Goal: Task Accomplishment & Management: Manage account settings

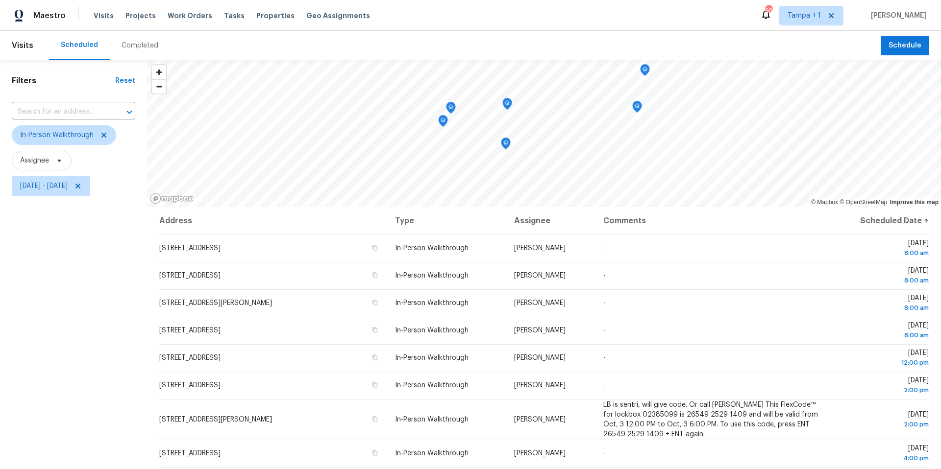
scroll to position [162, 0]
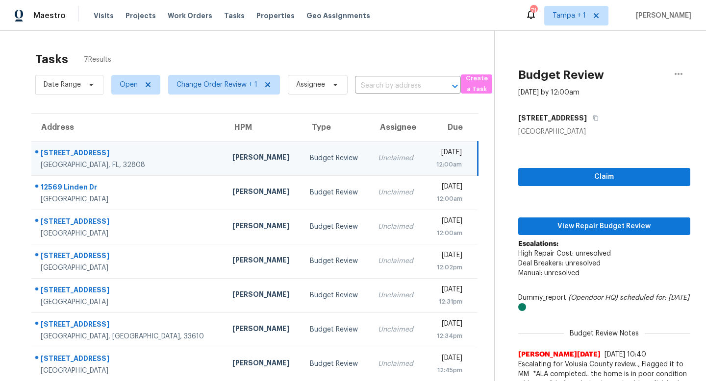
scroll to position [31, 0]
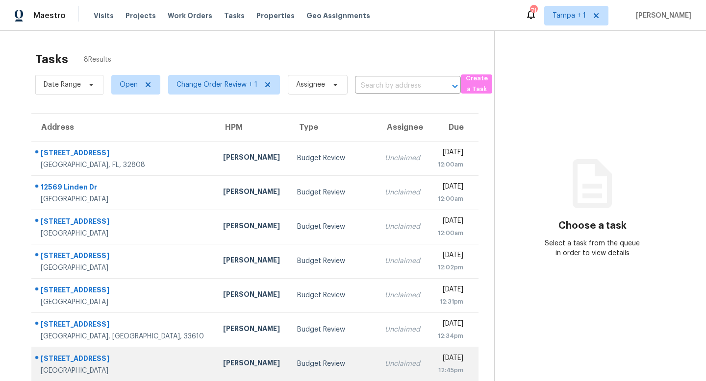
scroll to position [42, 0]
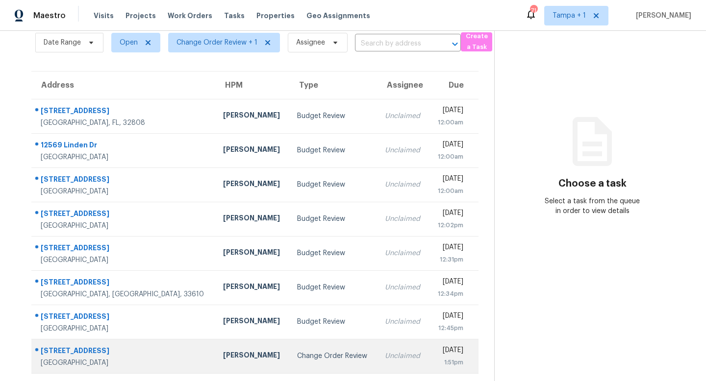
click at [307, 356] on div "Change Order Review" at bounding box center [333, 356] width 72 height 10
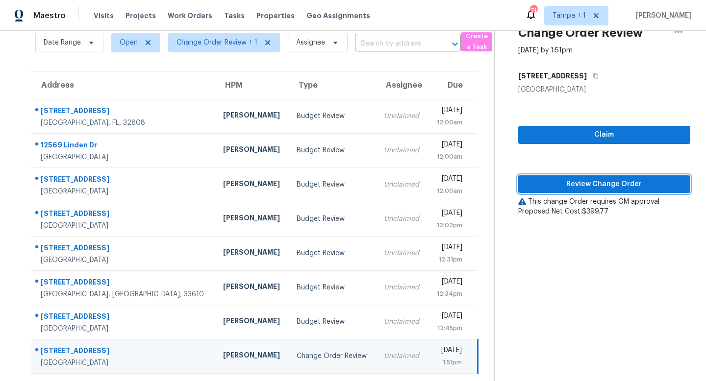
click at [623, 186] on span "Review Change Order" at bounding box center [604, 184] width 156 height 12
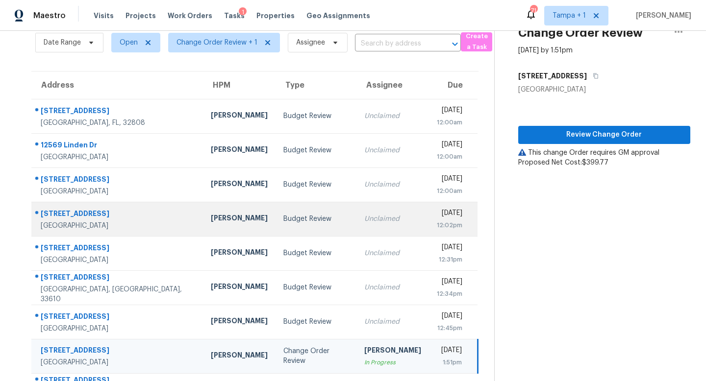
scroll to position [76, 0]
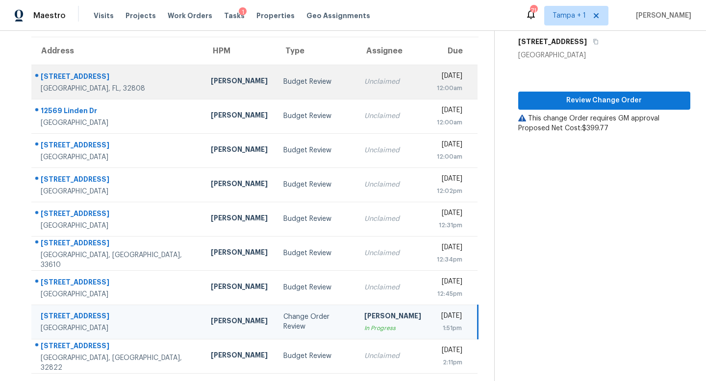
click at [364, 82] on div "Unclaimed" at bounding box center [392, 82] width 57 height 10
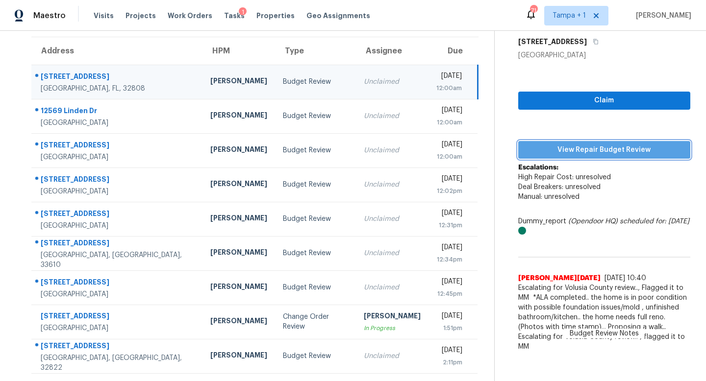
click at [602, 151] on span "View Repair Budget Review" at bounding box center [604, 150] width 156 height 12
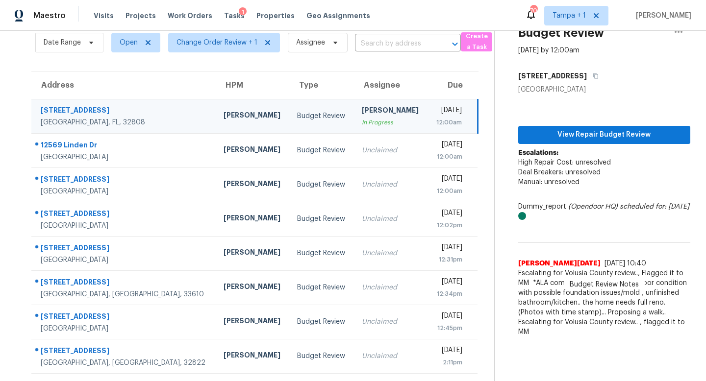
scroll to position [31, 0]
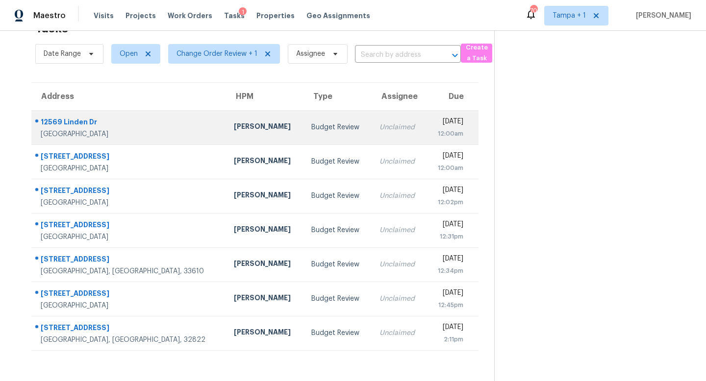
click at [371, 126] on td "Unclaimed" at bounding box center [398, 127] width 54 height 34
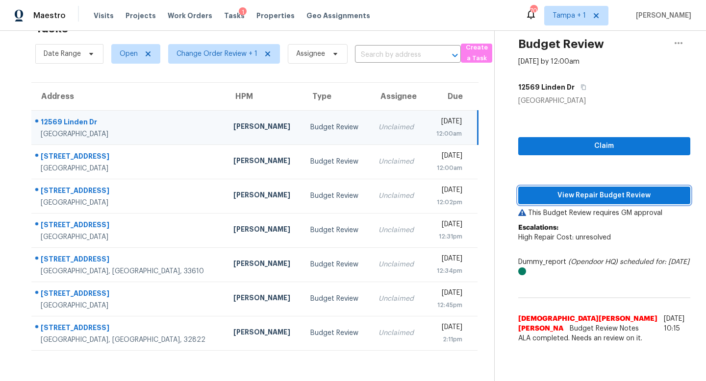
click at [600, 199] on span "View Repair Budget Review" at bounding box center [604, 196] width 156 height 12
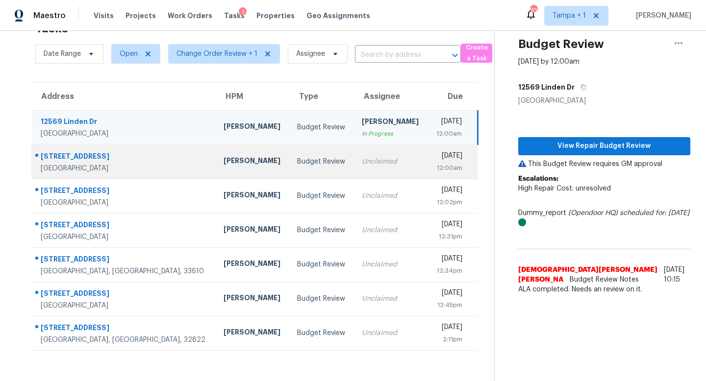
click at [362, 164] on div "Unclaimed" at bounding box center [391, 162] width 58 height 10
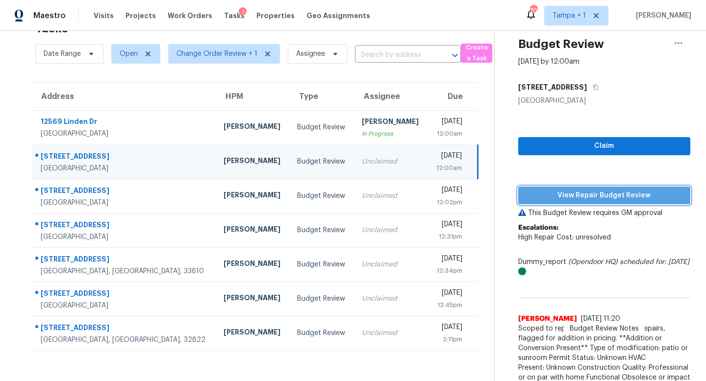
click at [586, 190] on span "View Repair Budget Review" at bounding box center [604, 196] width 156 height 12
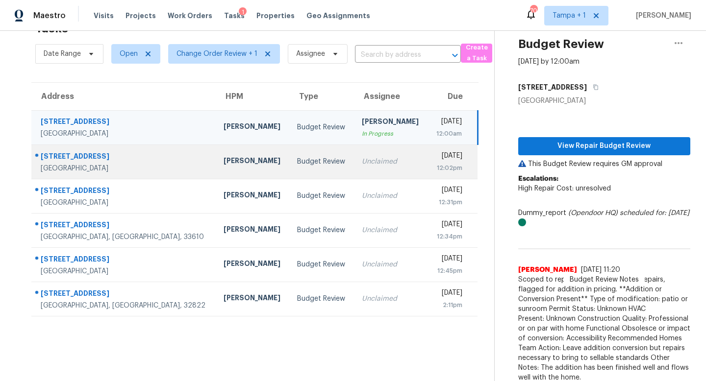
click at [365, 160] on div "Unclaimed" at bounding box center [391, 162] width 58 height 10
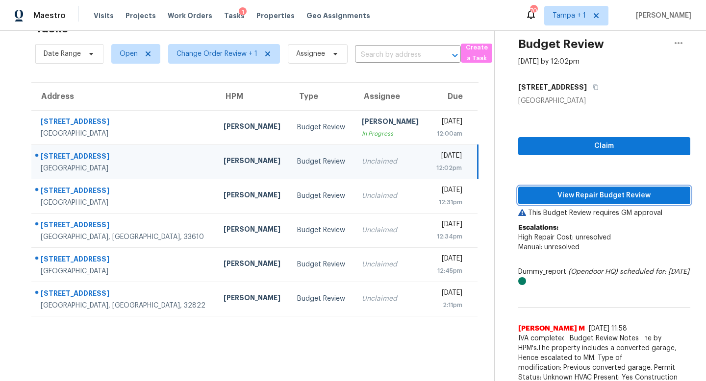
click at [600, 201] on span "View Repair Budget Review" at bounding box center [604, 196] width 156 height 12
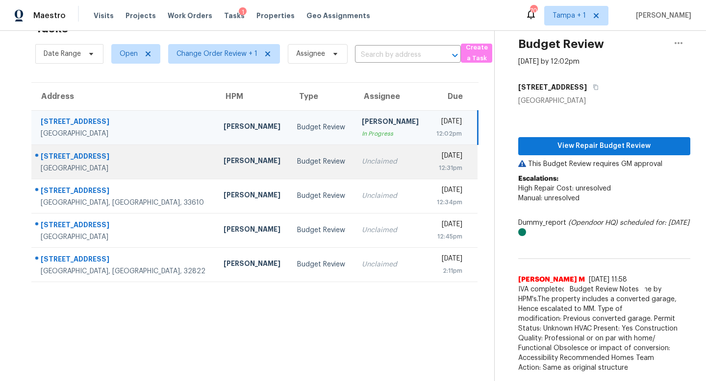
click at [435, 158] on div "Mon, Oct 6th 2025" at bounding box center [448, 157] width 27 height 12
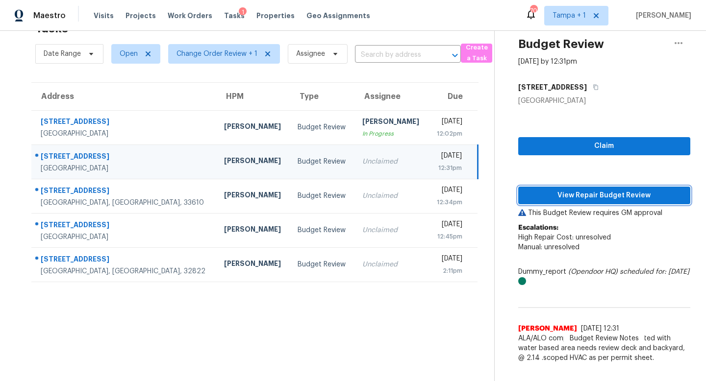
click at [602, 197] on span "View Repair Budget Review" at bounding box center [604, 196] width 156 height 12
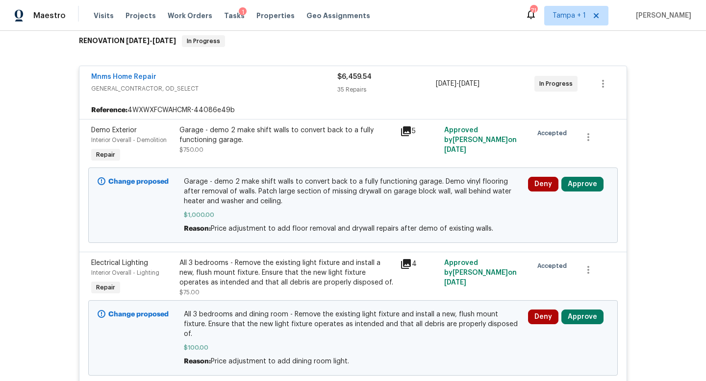
scroll to position [162, 0]
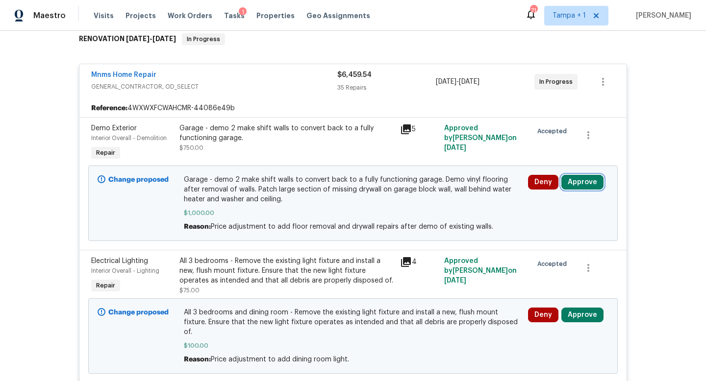
click at [583, 185] on button "Approve" at bounding box center [582, 182] width 42 height 15
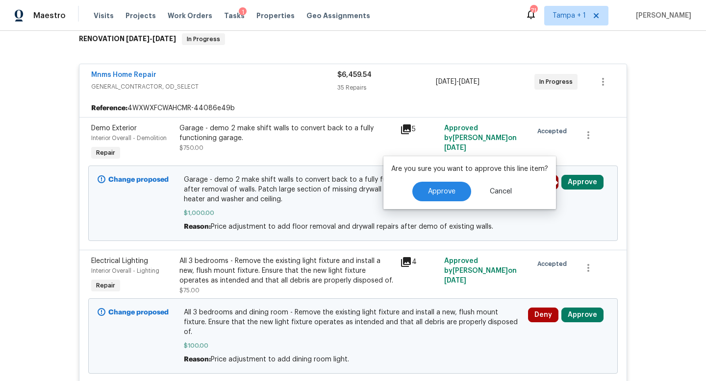
click at [470, 190] on div "Approve Cancel" at bounding box center [469, 192] width 157 height 20
click at [430, 191] on span "Approve" at bounding box center [441, 191] width 27 height 7
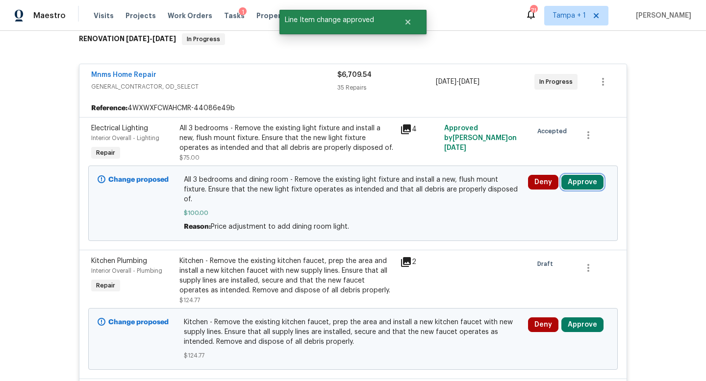
click at [584, 181] on button "Approve" at bounding box center [582, 182] width 42 height 15
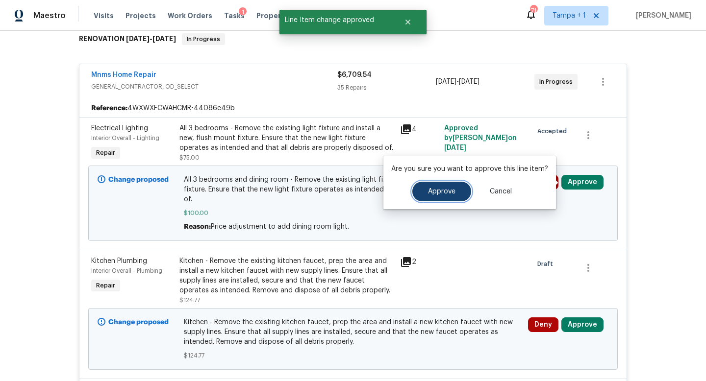
click at [439, 192] on span "Approve" at bounding box center [441, 191] width 27 height 7
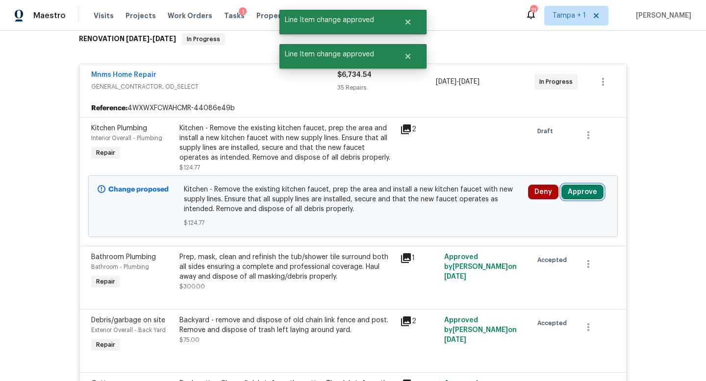
click at [573, 191] on button "Approve" at bounding box center [582, 192] width 42 height 15
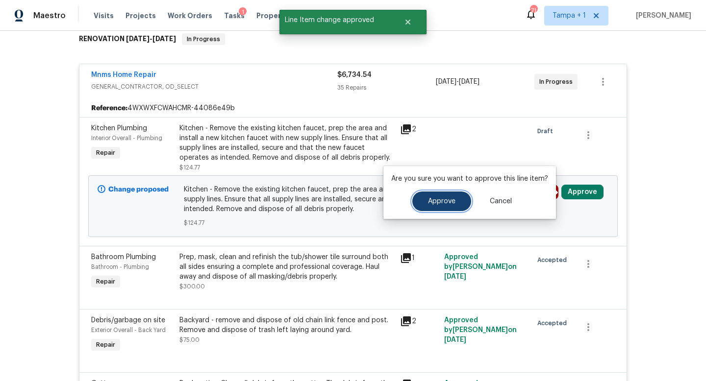
click at [437, 208] on button "Approve" at bounding box center [441, 202] width 59 height 20
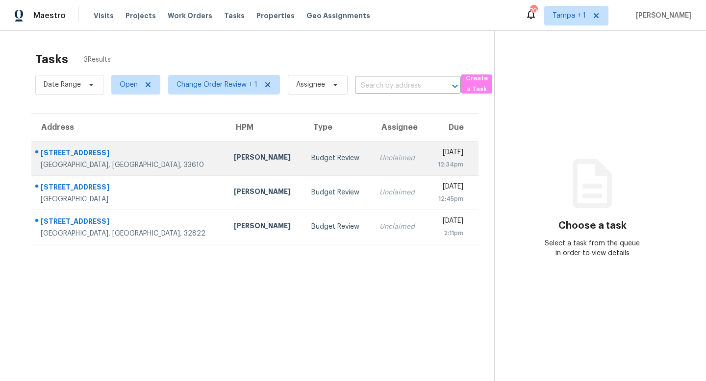
click at [311, 161] on div "Budget Review" at bounding box center [337, 158] width 52 height 10
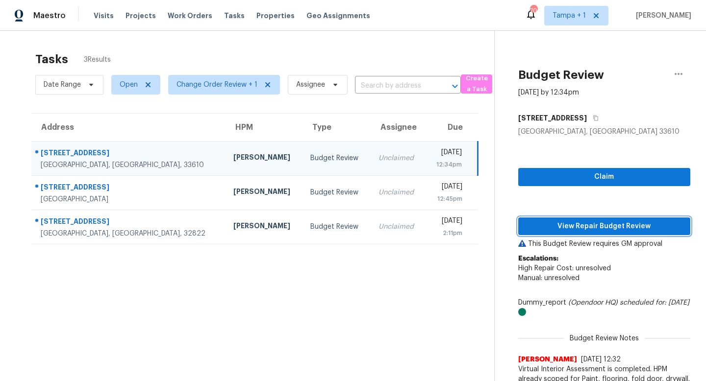
click at [587, 225] on span "View Repair Budget Review" at bounding box center [604, 227] width 156 height 12
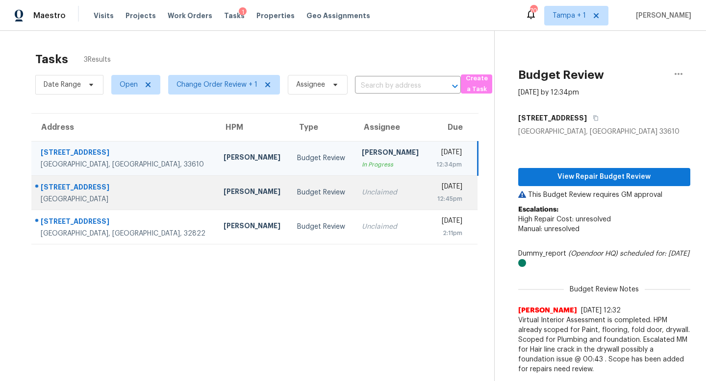
click at [297, 192] on div "Budget Review" at bounding box center [321, 193] width 49 height 10
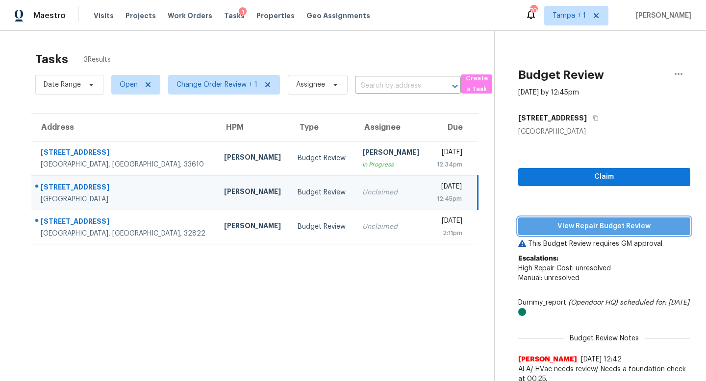
click at [592, 225] on span "View Repair Budget Review" at bounding box center [604, 227] width 156 height 12
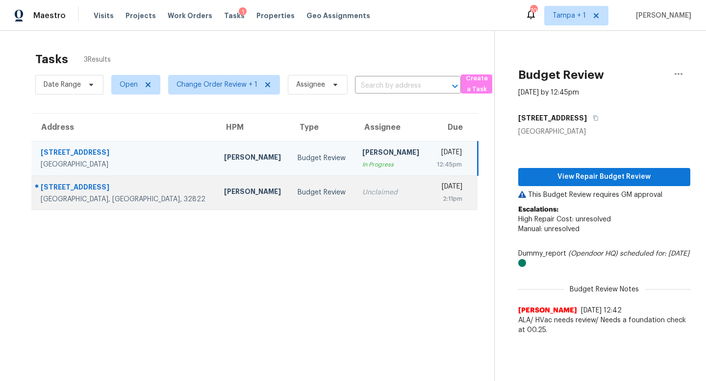
click at [362, 195] on div "Unclaimed" at bounding box center [391, 193] width 58 height 10
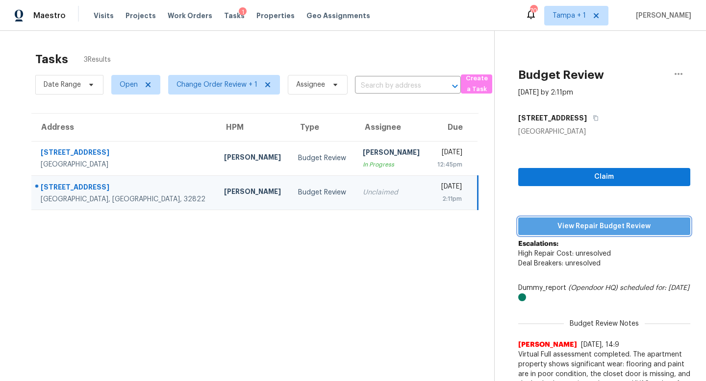
click at [598, 229] on span "View Repair Budget Review" at bounding box center [604, 227] width 156 height 12
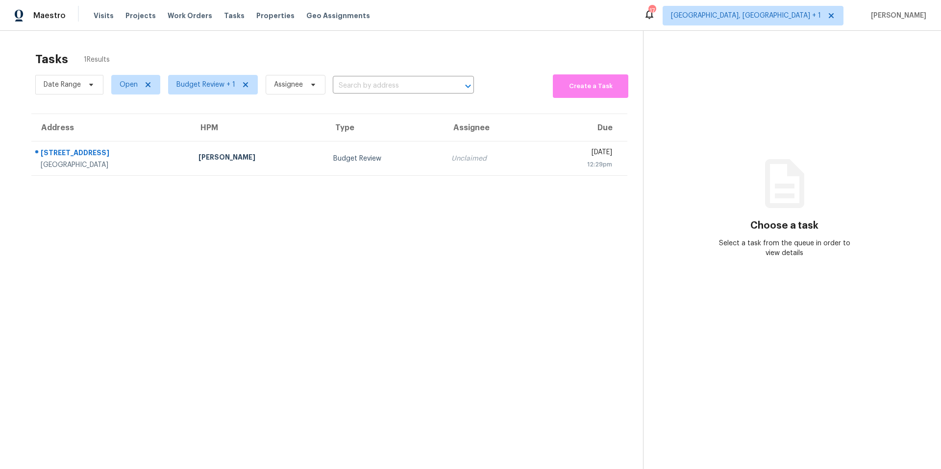
click at [339, 160] on div "Budget Review" at bounding box center [384, 159] width 102 height 10
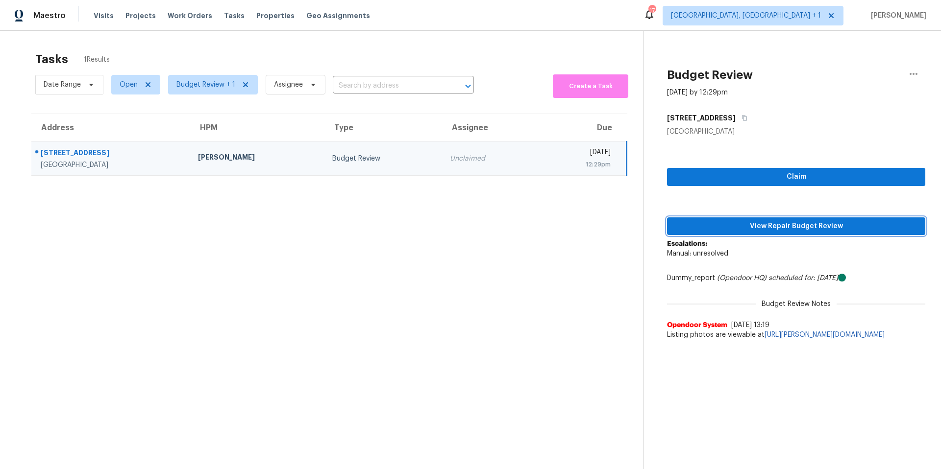
click at [777, 226] on span "View Repair Budget Review" at bounding box center [796, 227] width 243 height 12
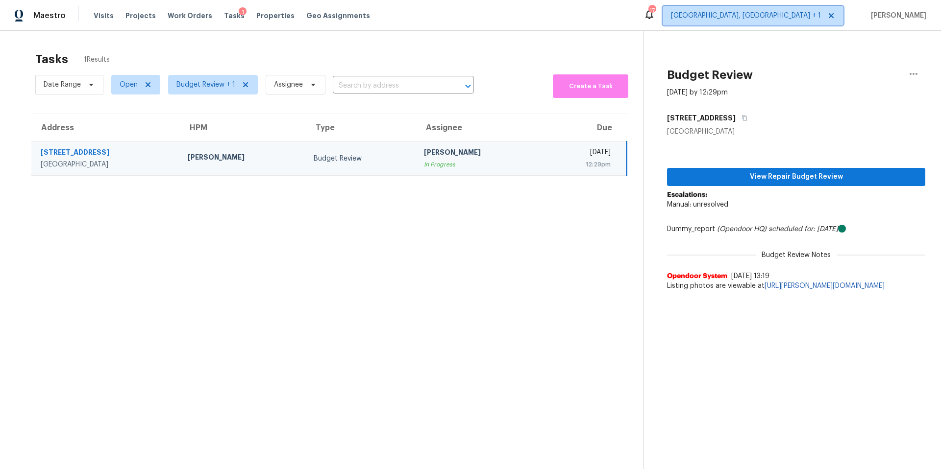
click at [793, 17] on span "[GEOGRAPHIC_DATA], [GEOGRAPHIC_DATA] + 1" at bounding box center [746, 16] width 150 height 10
click at [533, 37] on div "Tasks 1 Results Date Range Open Budget Review + 1 Assignee ​ Create a Task Addr…" at bounding box center [470, 265] width 941 height 469
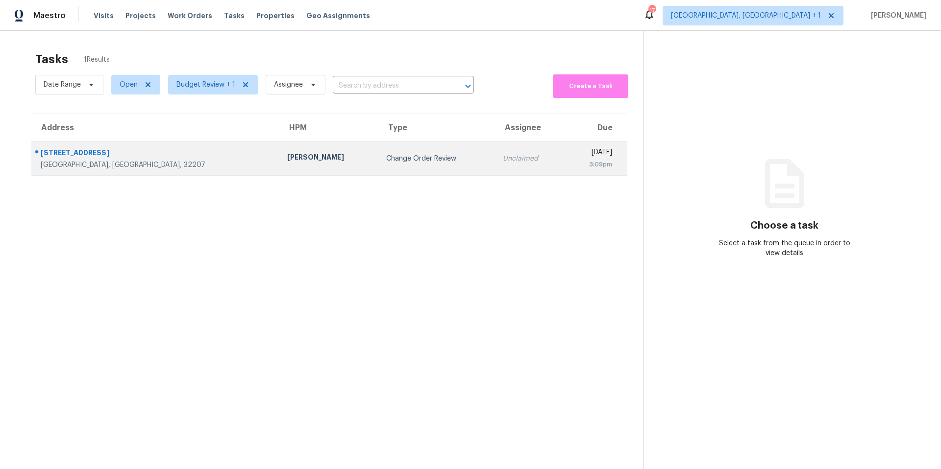
click at [386, 157] on div "Change Order Review" at bounding box center [436, 159] width 101 height 10
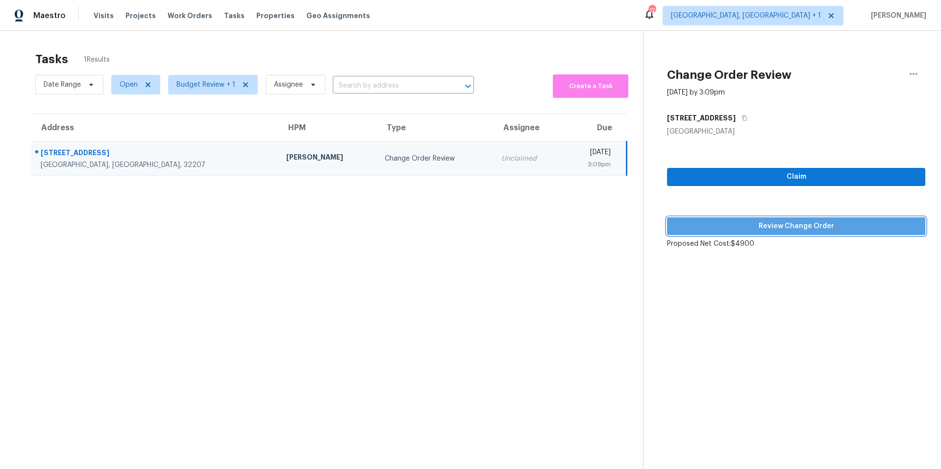
click at [778, 228] on span "Review Change Order" at bounding box center [796, 227] width 243 height 12
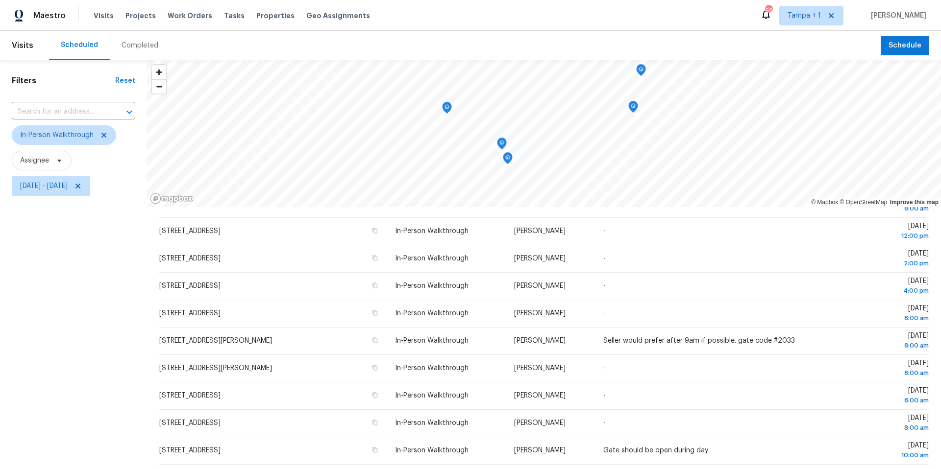
scroll to position [113, 0]
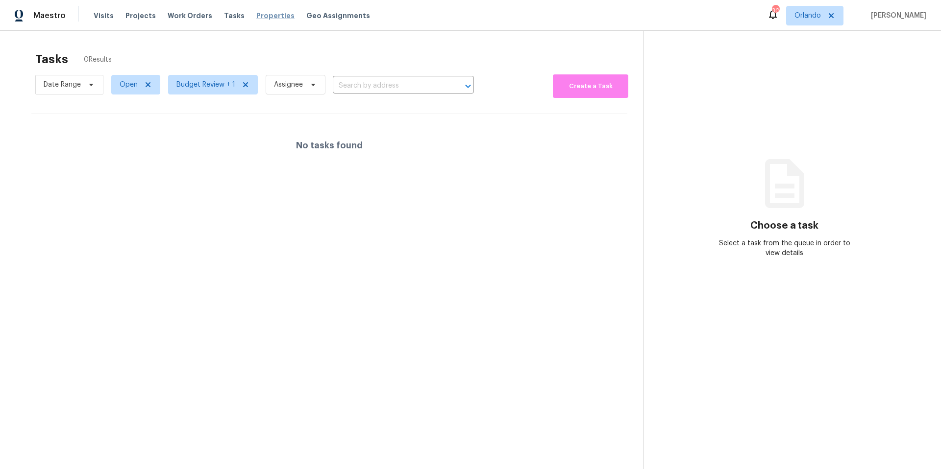
click at [256, 17] on span "Properties" at bounding box center [275, 16] width 38 height 10
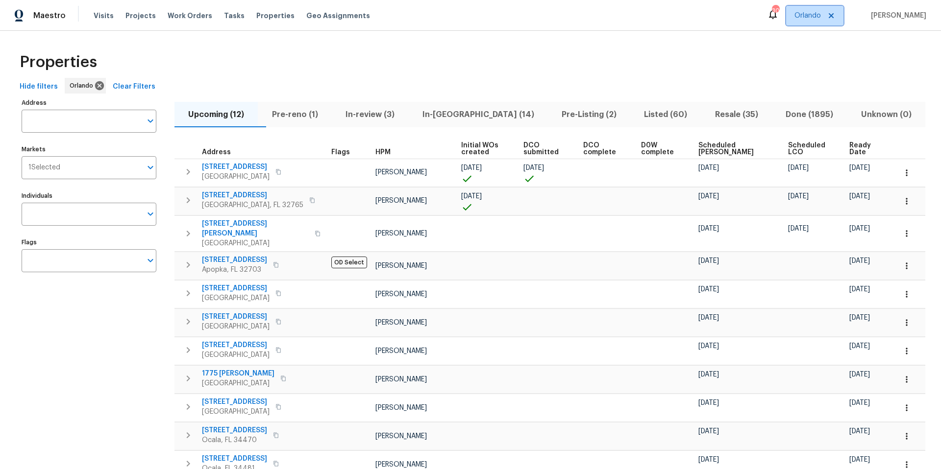
click at [814, 18] on span "Orlando" at bounding box center [807, 16] width 26 height 10
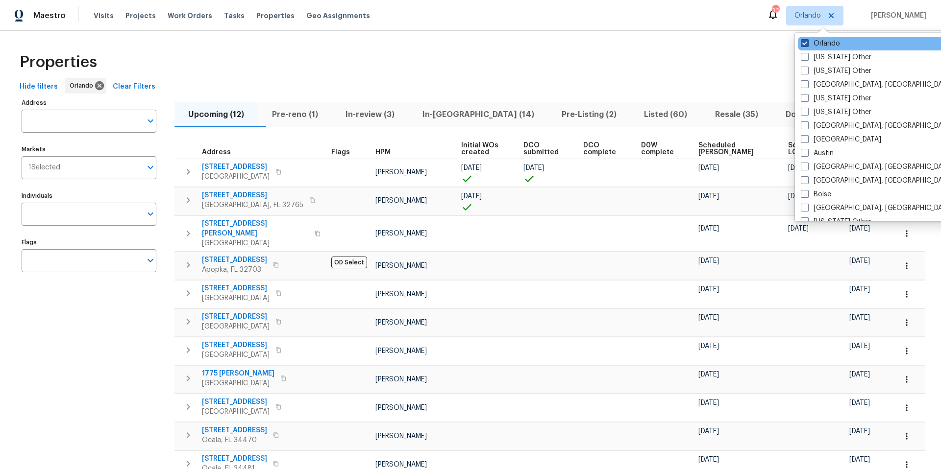
click at [805, 42] on span at bounding box center [805, 43] width 8 height 8
click at [805, 42] on input "Orlando" at bounding box center [804, 42] width 6 height 6
checkbox input "false"
checkbox input "true"
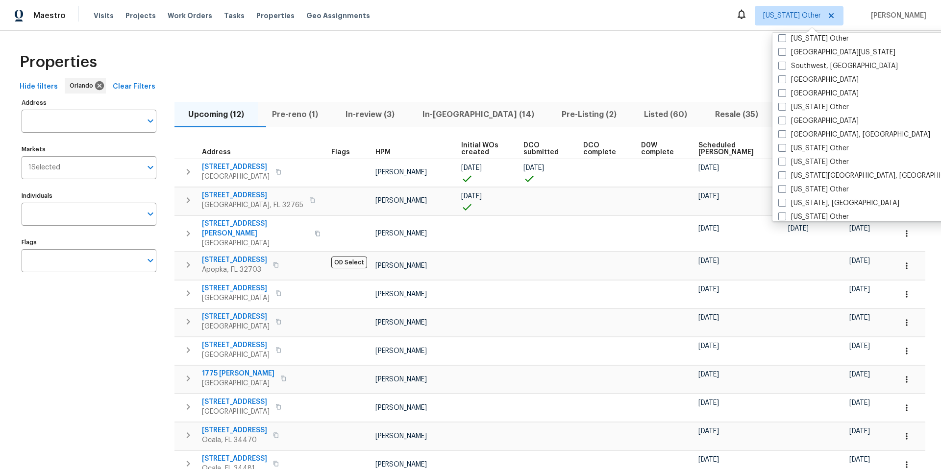
scroll to position [1406, 0]
click at [784, 96] on label "[GEOGRAPHIC_DATA]" at bounding box center [818, 92] width 80 height 10
click at [784, 94] on input "[GEOGRAPHIC_DATA]" at bounding box center [781, 90] width 6 height 6
checkbox input "true"
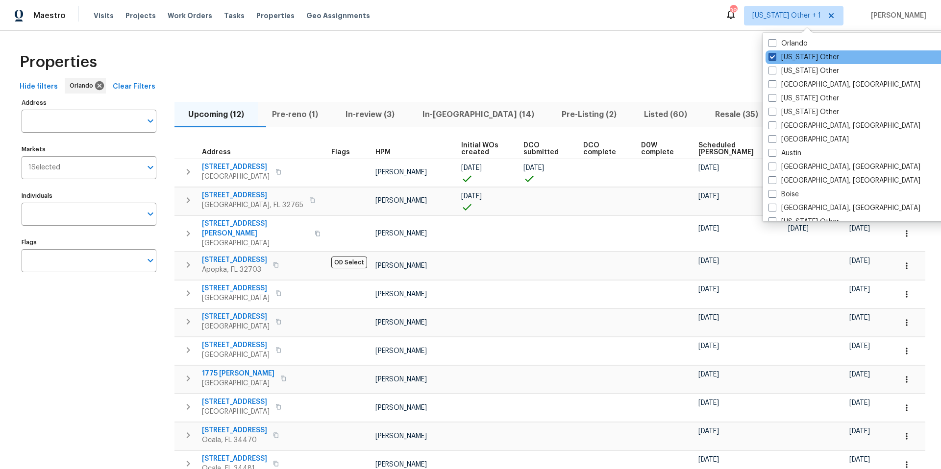
click at [773, 54] on span at bounding box center [772, 57] width 8 height 8
click at [773, 54] on input "Alabama Other" at bounding box center [771, 55] width 6 height 6
checkbox input "false"
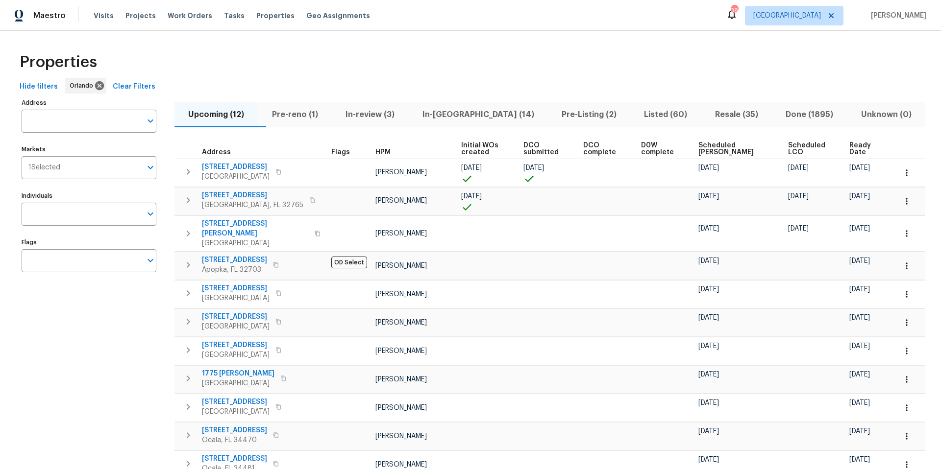
click at [674, 55] on div "Properties" at bounding box center [471, 62] width 910 height 31
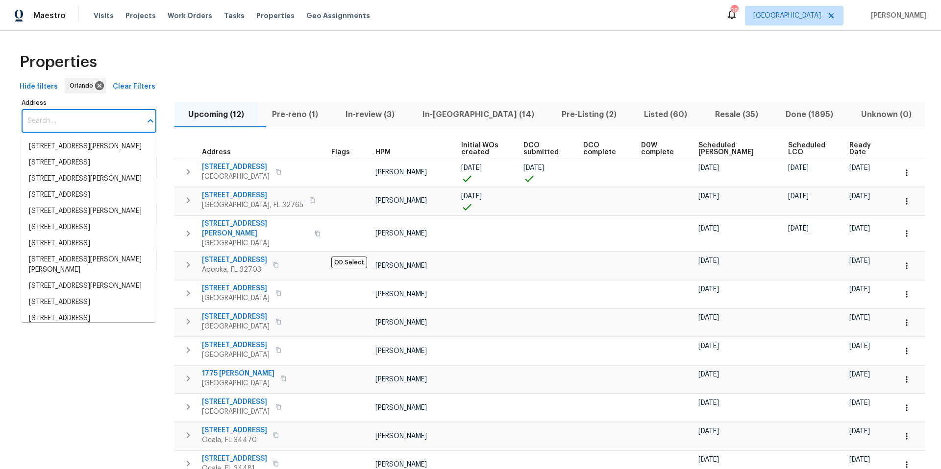
click at [102, 124] on input "Address" at bounding box center [82, 121] width 120 height 23
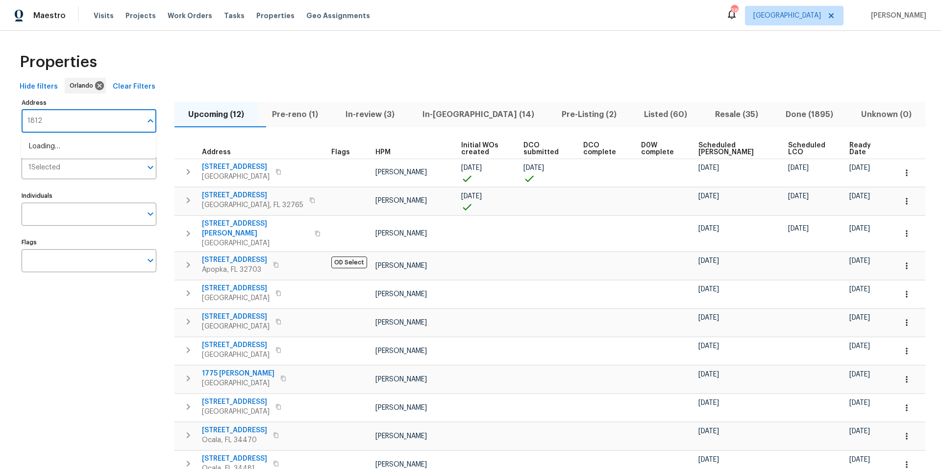
type input "18122"
click at [95, 145] on li "[STREET_ADDRESS]" at bounding box center [88, 147] width 135 height 16
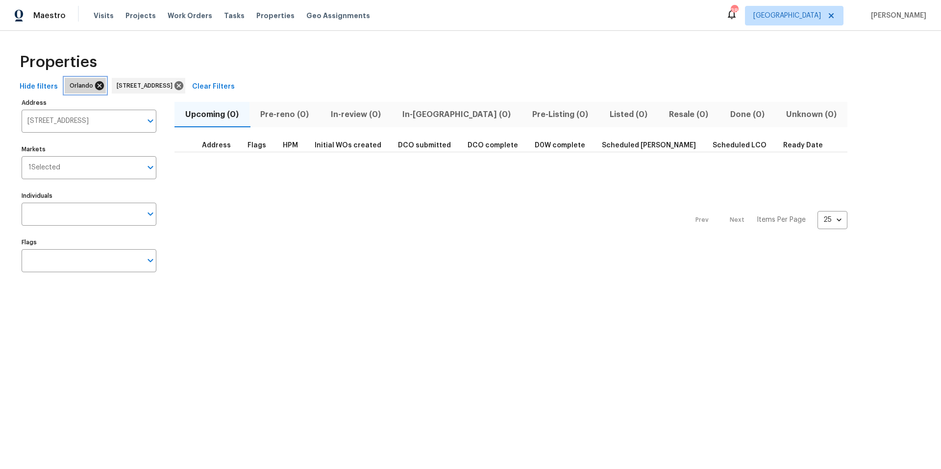
click at [96, 86] on icon at bounding box center [99, 85] width 11 height 11
click at [666, 114] on span "Resale (1)" at bounding box center [689, 115] width 47 height 14
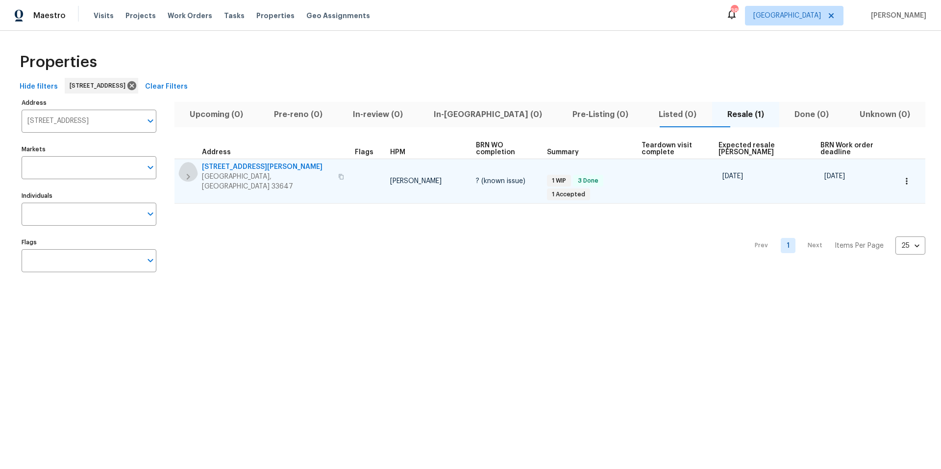
click at [195, 172] on button "button" at bounding box center [188, 176] width 20 height 29
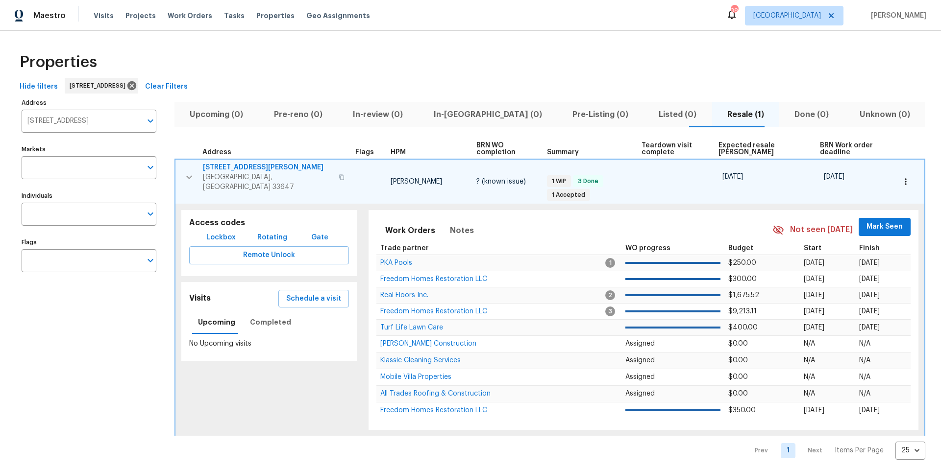
click at [256, 165] on span "[STREET_ADDRESS][PERSON_NAME]" at bounding box center [268, 168] width 130 height 10
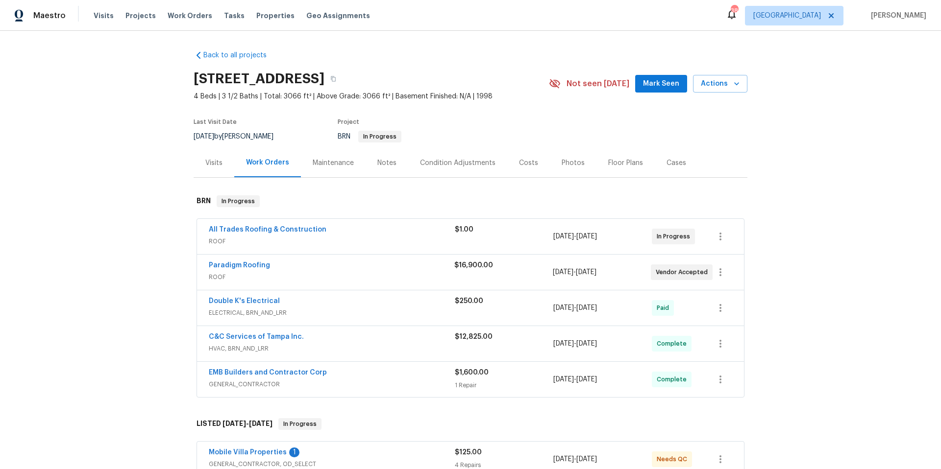
click at [264, 369] on span "EMB Builders and Contractor Corp" at bounding box center [268, 373] width 118 height 10
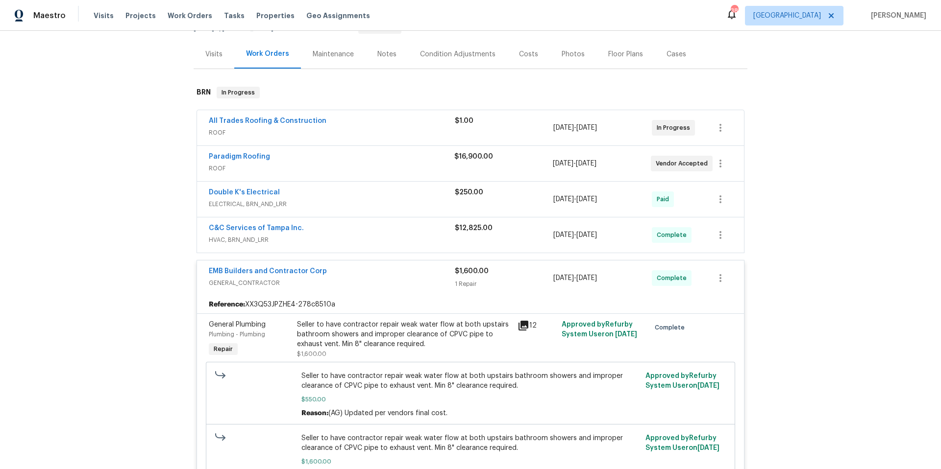
scroll to position [184, 0]
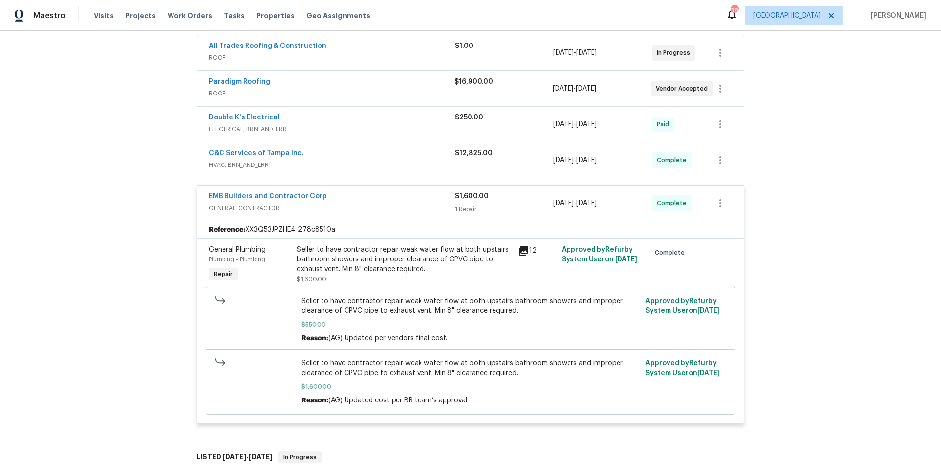
click at [526, 255] on icon at bounding box center [523, 251] width 10 height 10
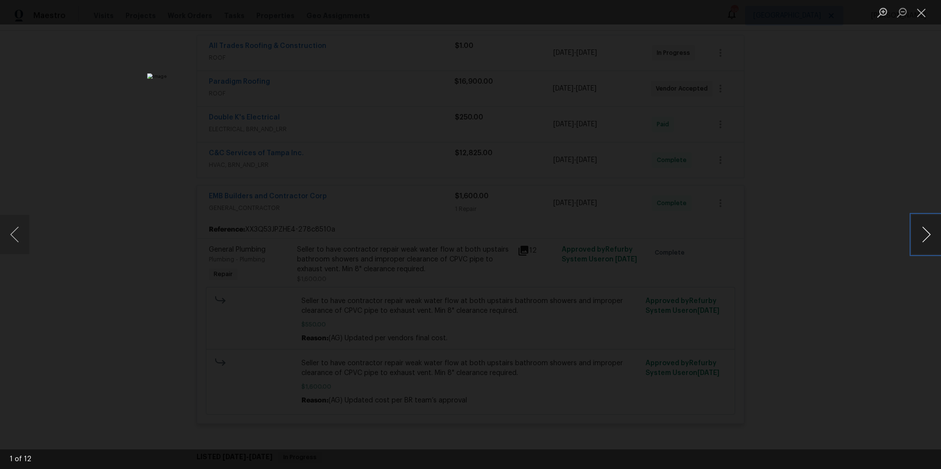
click at [928, 228] on button "Next image" at bounding box center [926, 234] width 29 height 39
click at [930, 242] on button "Next image" at bounding box center [926, 234] width 29 height 39
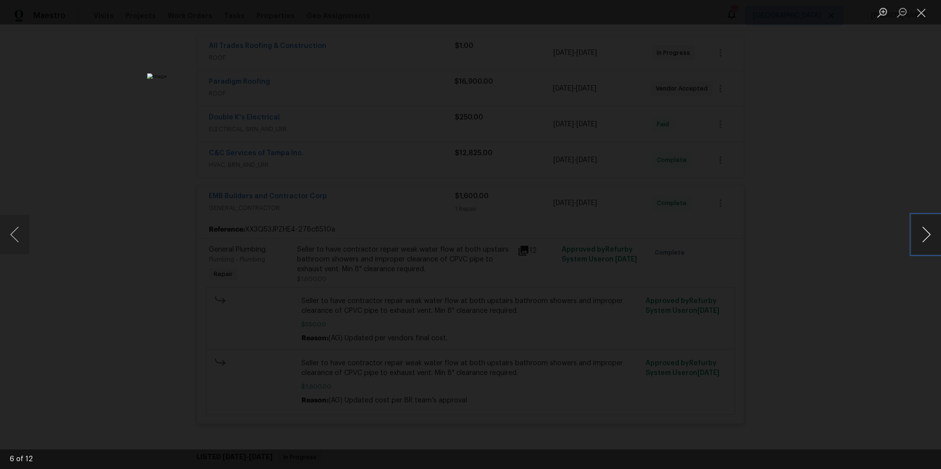
click at [930, 242] on button "Next image" at bounding box center [926, 234] width 29 height 39
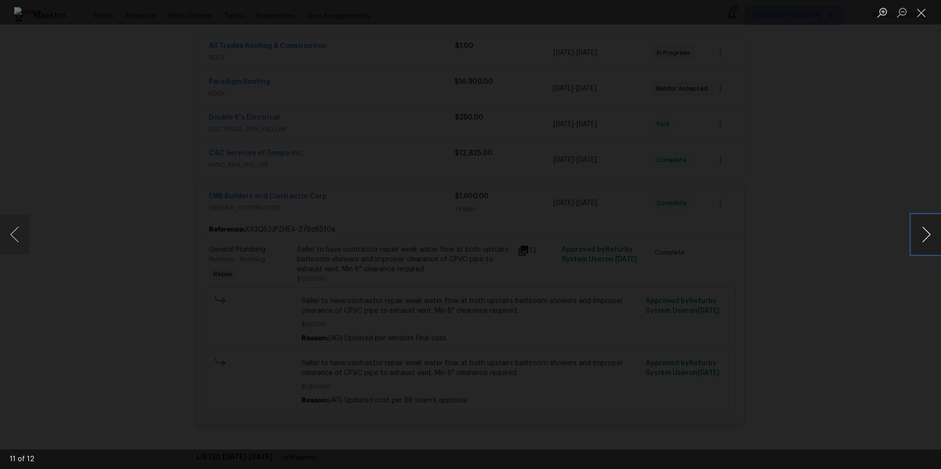
click at [930, 242] on button "Next image" at bounding box center [926, 234] width 29 height 39
click at [813, 255] on div "Lightbox" at bounding box center [470, 234] width 941 height 469
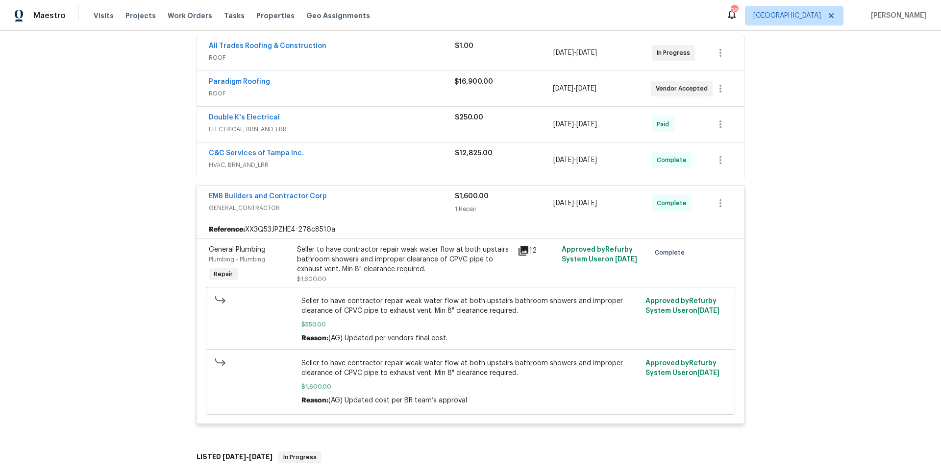
click at [522, 250] on icon at bounding box center [523, 251] width 10 height 10
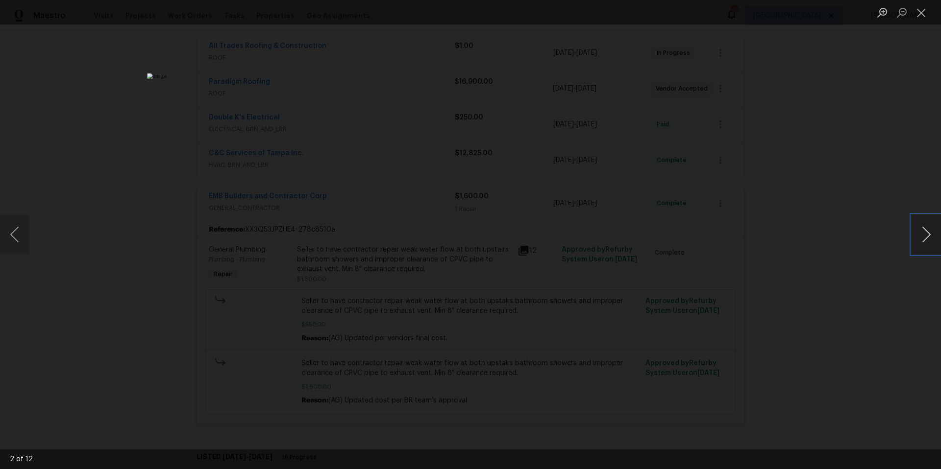
click at [928, 236] on button "Next image" at bounding box center [926, 234] width 29 height 39
click at [19, 232] on button "Previous image" at bounding box center [14, 234] width 29 height 39
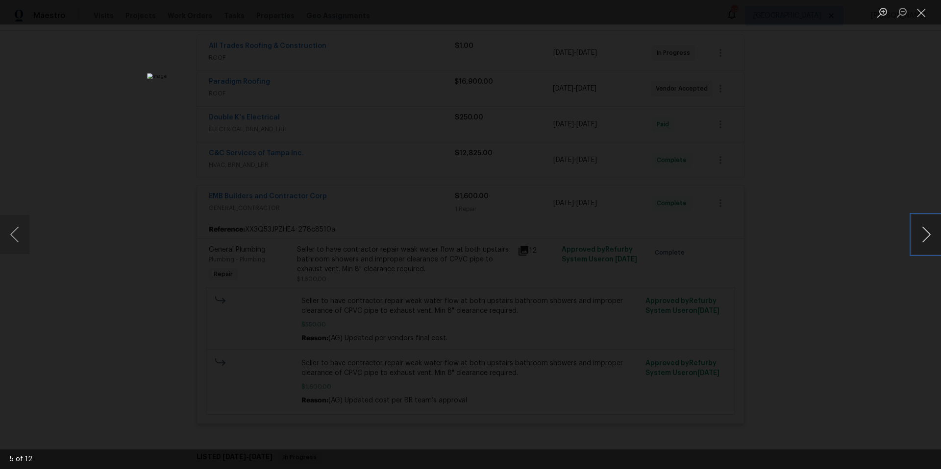
click at [926, 235] on button "Next image" at bounding box center [926, 234] width 29 height 39
click at [149, 154] on div "Lightbox" at bounding box center [470, 234] width 941 height 469
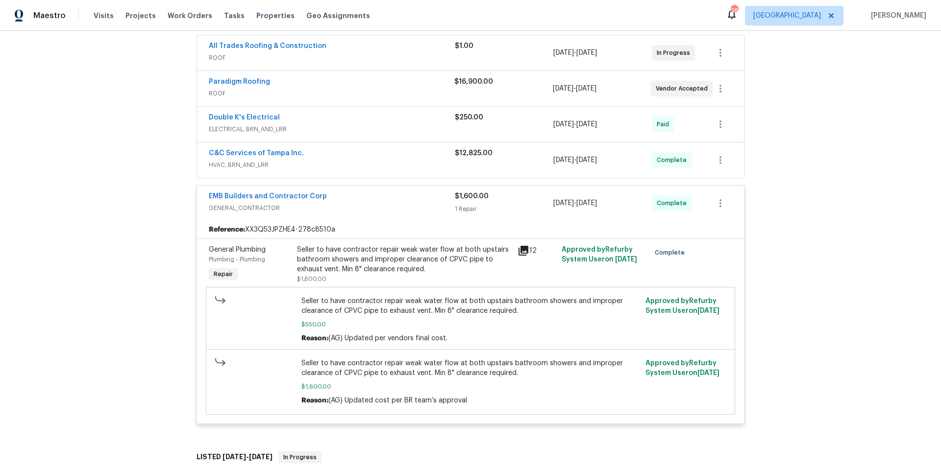
scroll to position [0, 0]
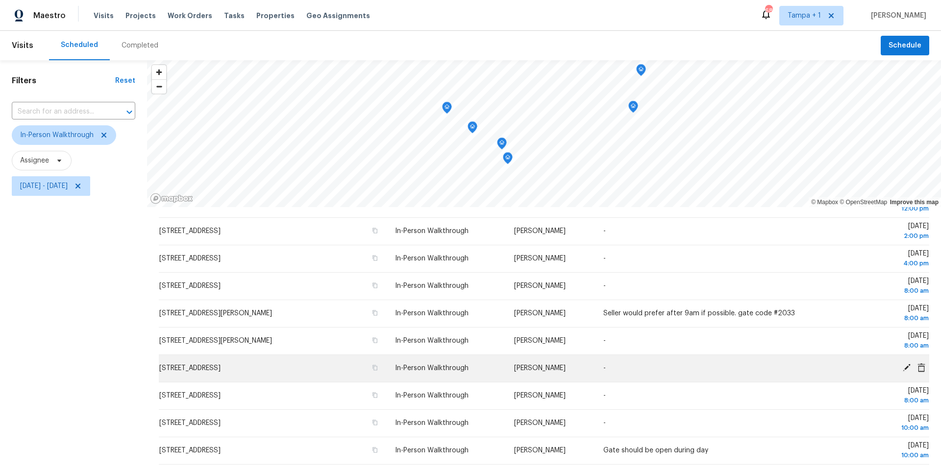
scroll to position [8, 0]
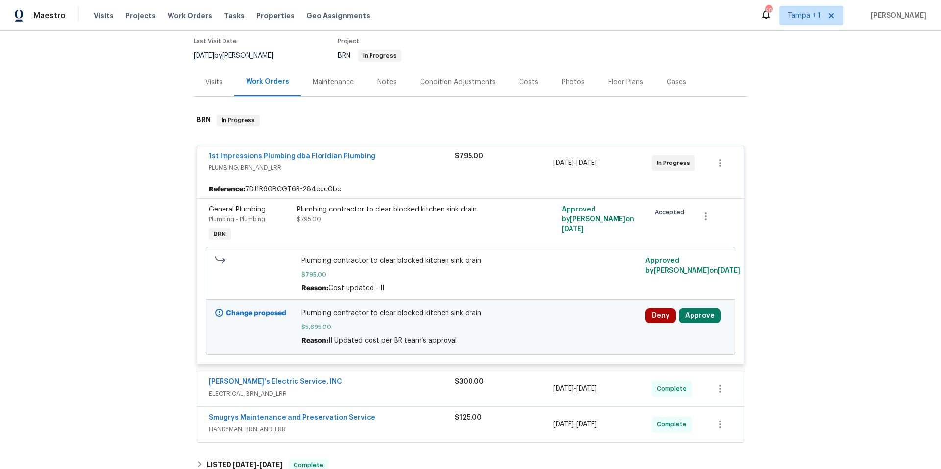
scroll to position [78, 0]
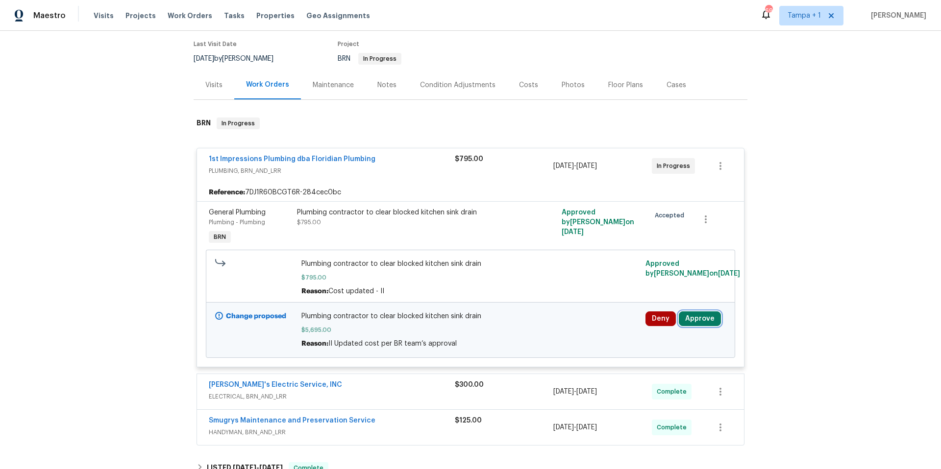
click at [701, 318] on button "Approve" at bounding box center [700, 319] width 42 height 15
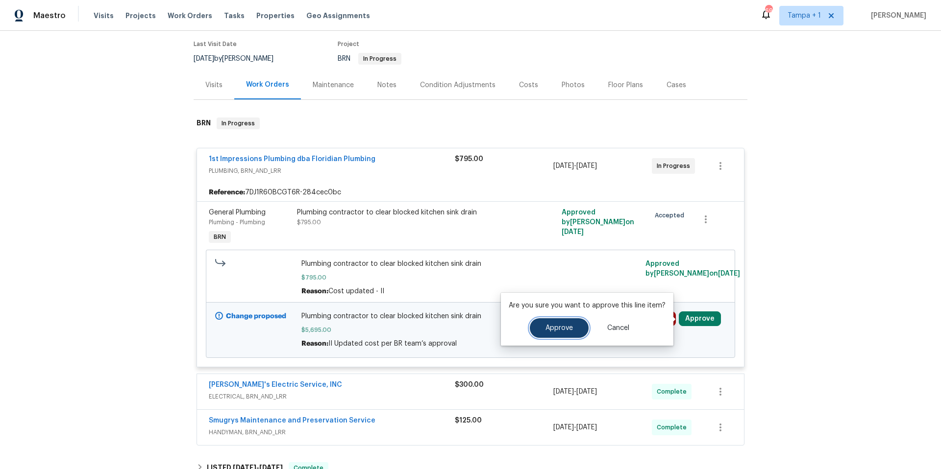
click at [567, 325] on span "Approve" at bounding box center [558, 328] width 27 height 7
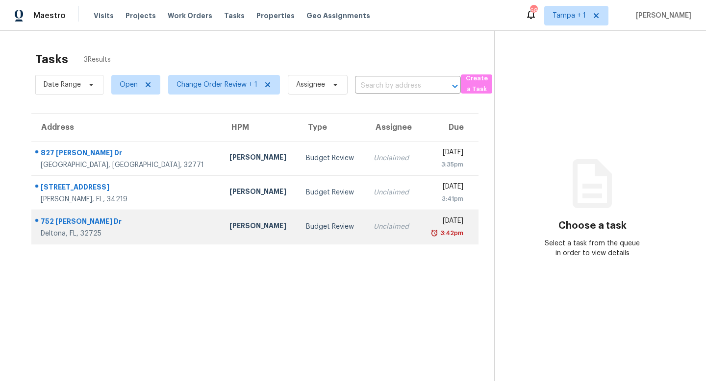
click at [306, 231] on div "Budget Review" at bounding box center [331, 227] width 51 height 10
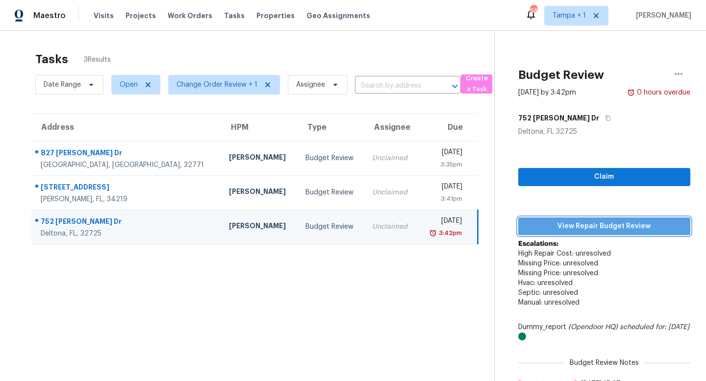
click at [600, 227] on span "View Repair Budget Review" at bounding box center [604, 227] width 156 height 12
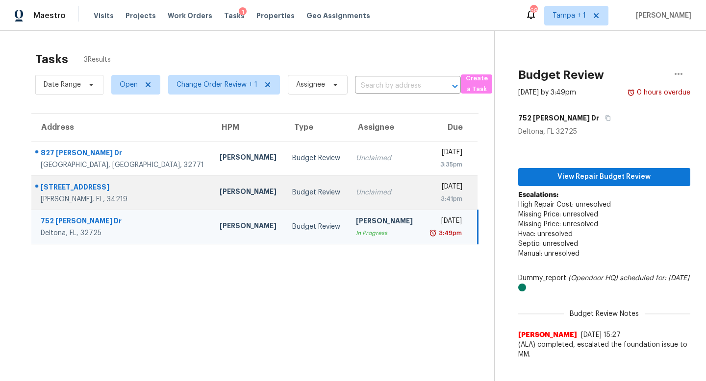
click at [348, 187] on td "Unclaimed" at bounding box center [384, 192] width 73 height 34
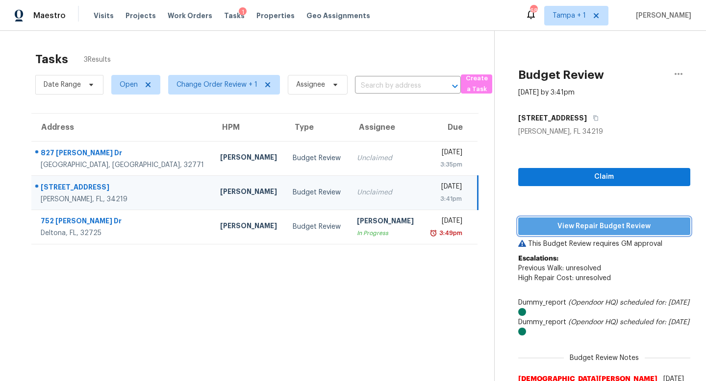
click at [593, 228] on span "View Repair Budget Review" at bounding box center [604, 227] width 156 height 12
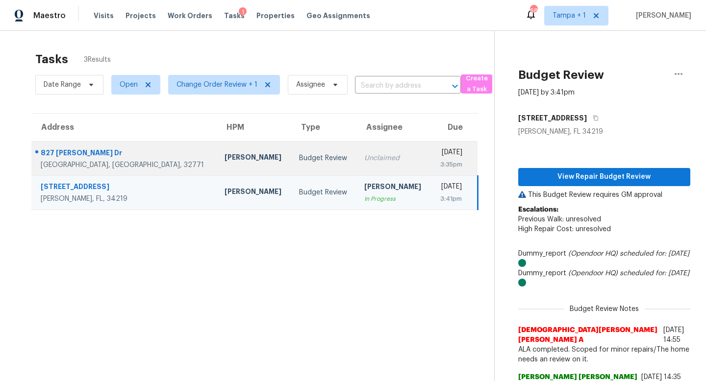
click at [364, 157] on div "Unclaimed" at bounding box center [393, 158] width 59 height 10
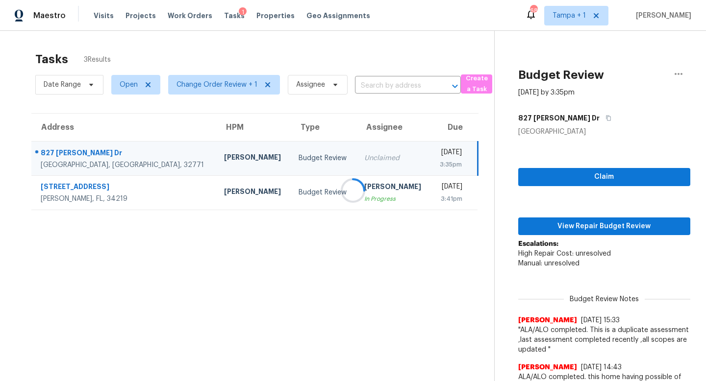
click at [591, 230] on div at bounding box center [353, 190] width 706 height 381
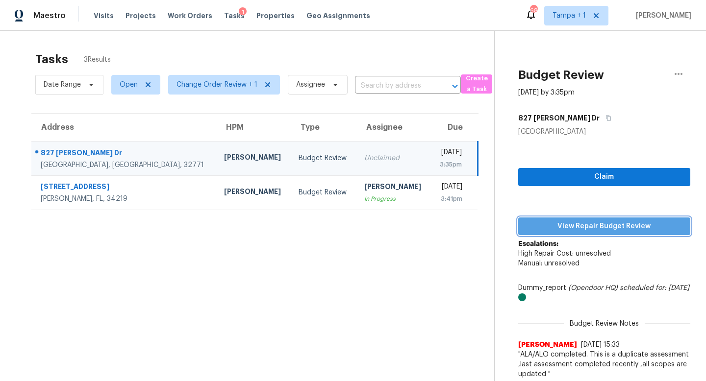
click at [592, 228] on span "View Repair Budget Review" at bounding box center [604, 227] width 156 height 12
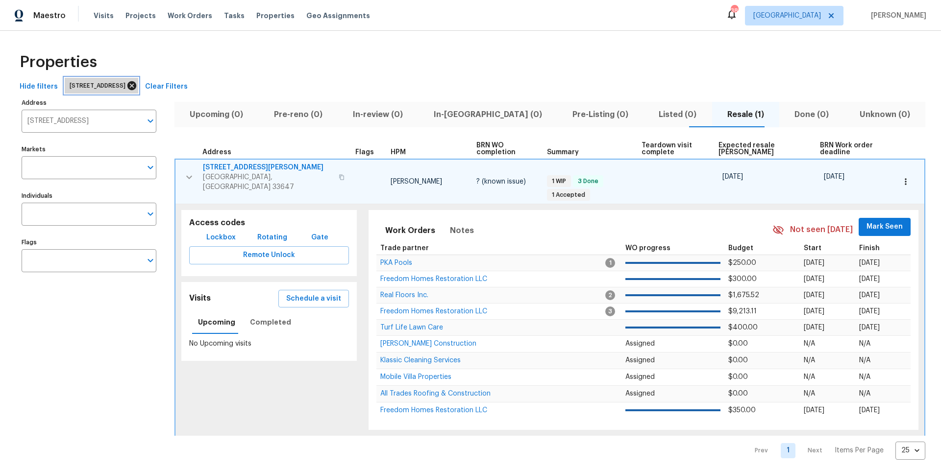
click at [137, 84] on icon at bounding box center [131, 85] width 11 height 11
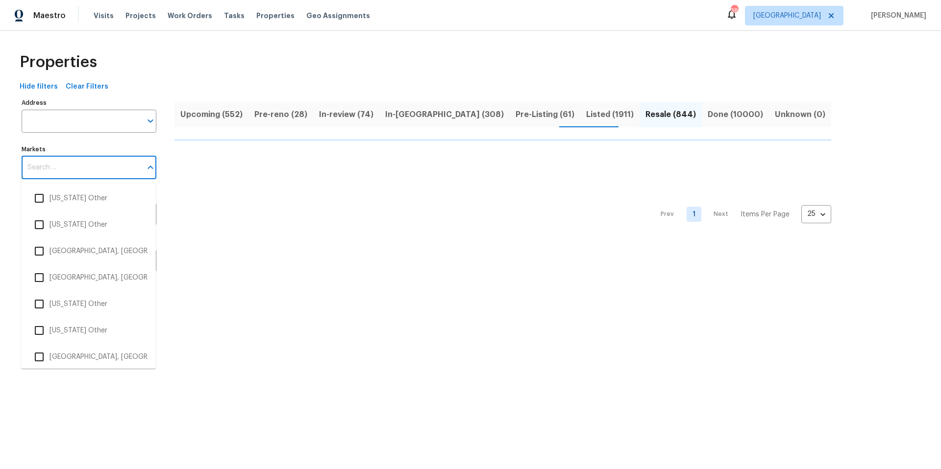
click at [68, 164] on input "Markets" at bounding box center [82, 167] width 120 height 23
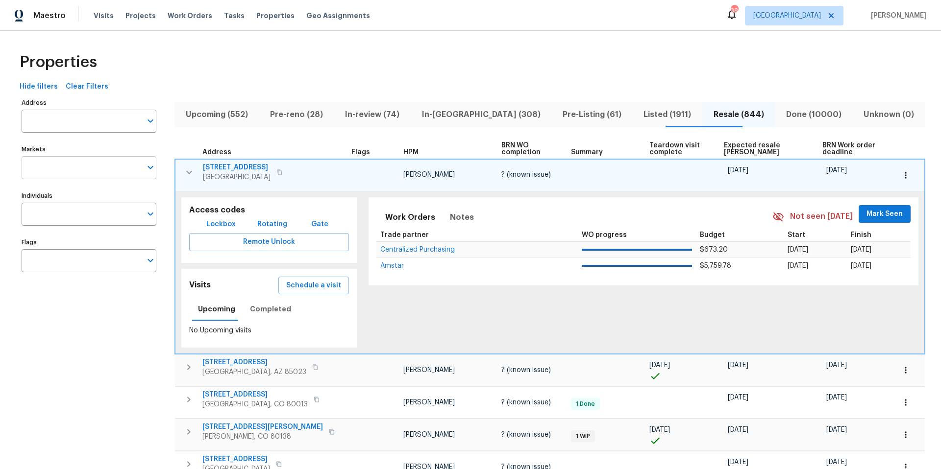
click at [64, 164] on input "Markets" at bounding box center [82, 167] width 120 height 23
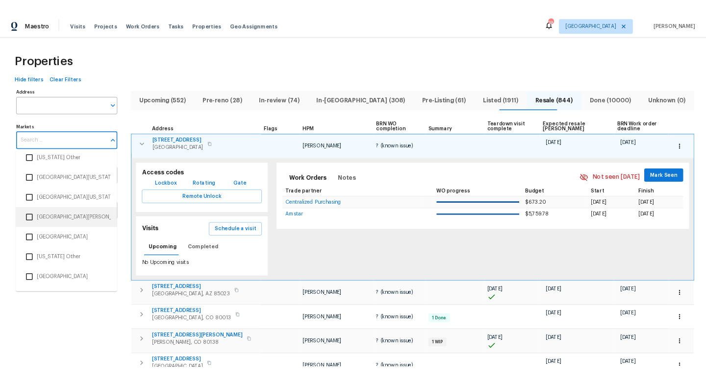
scroll to position [3053, 0]
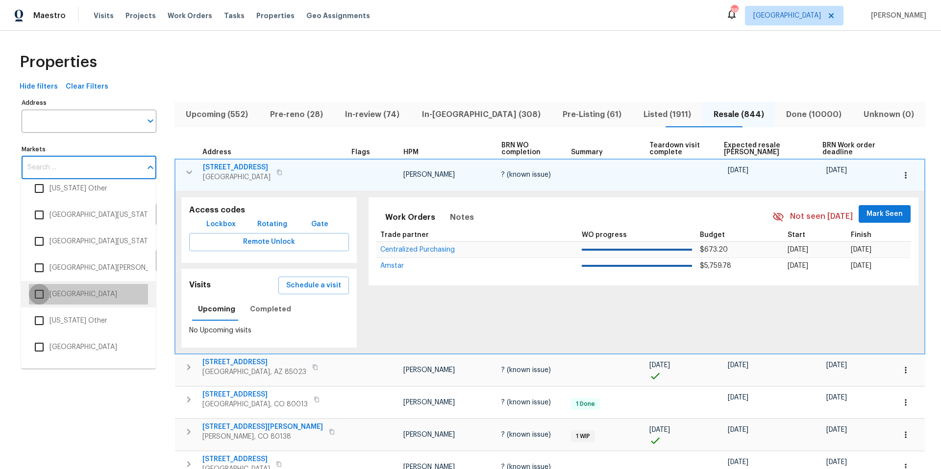
click at [43, 294] on input "checkbox" at bounding box center [39, 294] width 21 height 21
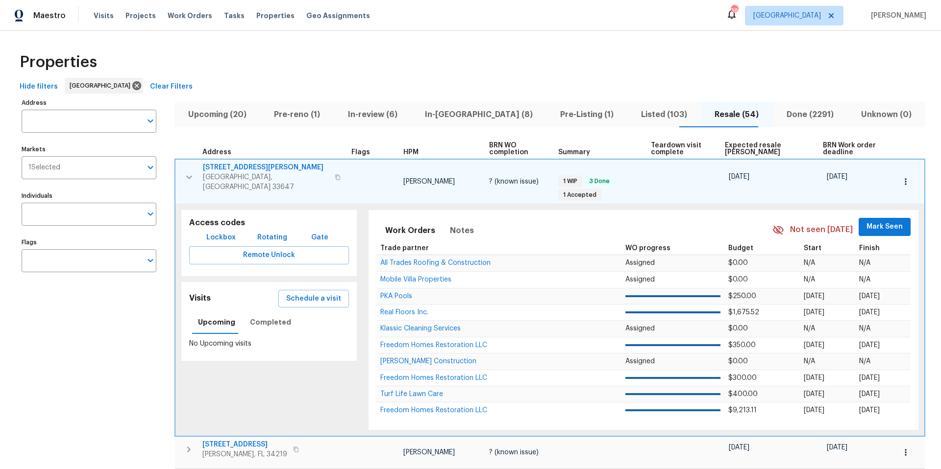
click at [446, 108] on span "In-reno (8)" at bounding box center [478, 115] width 123 height 14
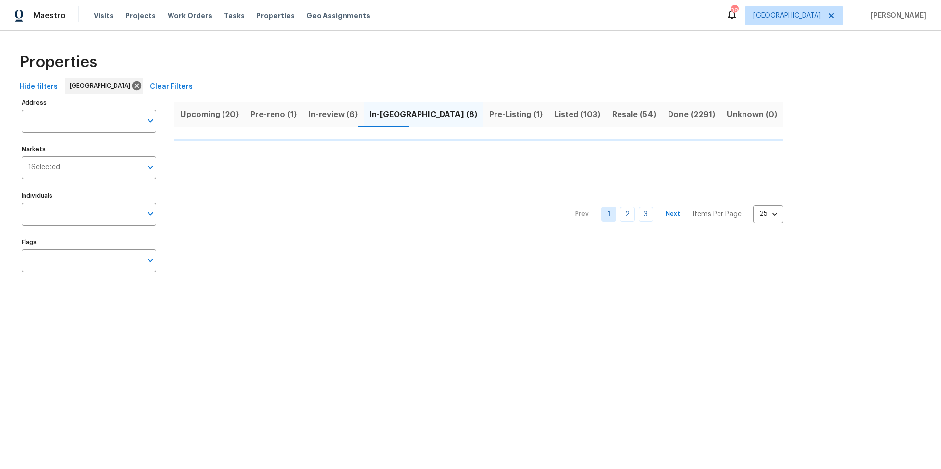
click at [489, 113] on span "Pre-Listing (1)" at bounding box center [515, 115] width 53 height 14
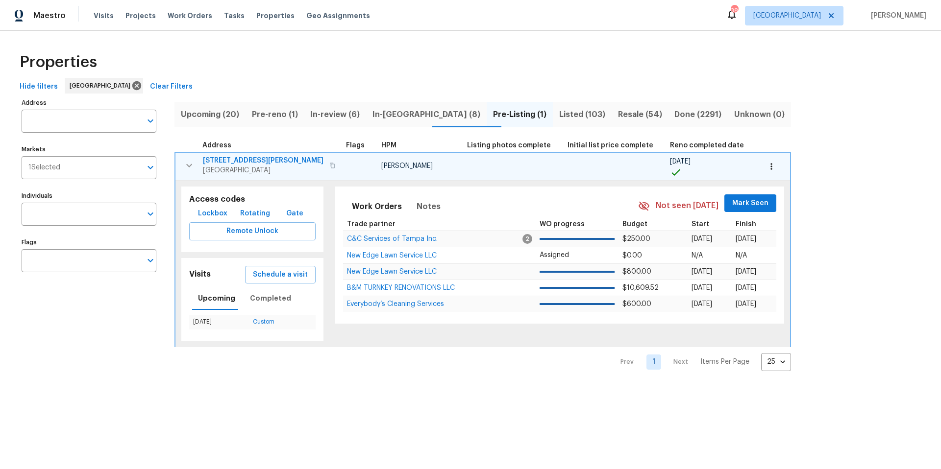
click at [251, 160] on span "2812 Tom Brewer Ln" at bounding box center [263, 161] width 121 height 10
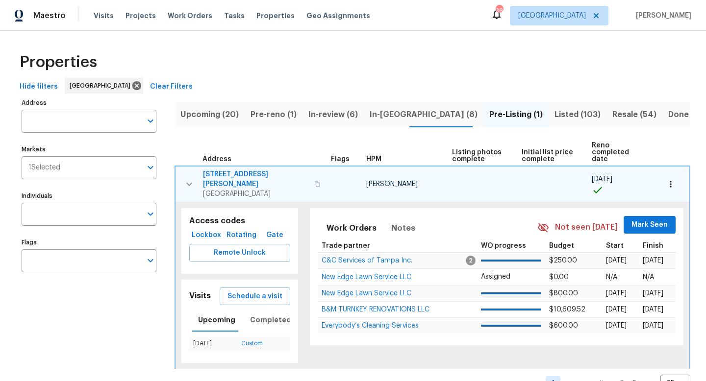
click at [188, 182] on icon "button" at bounding box center [189, 183] width 6 height 3
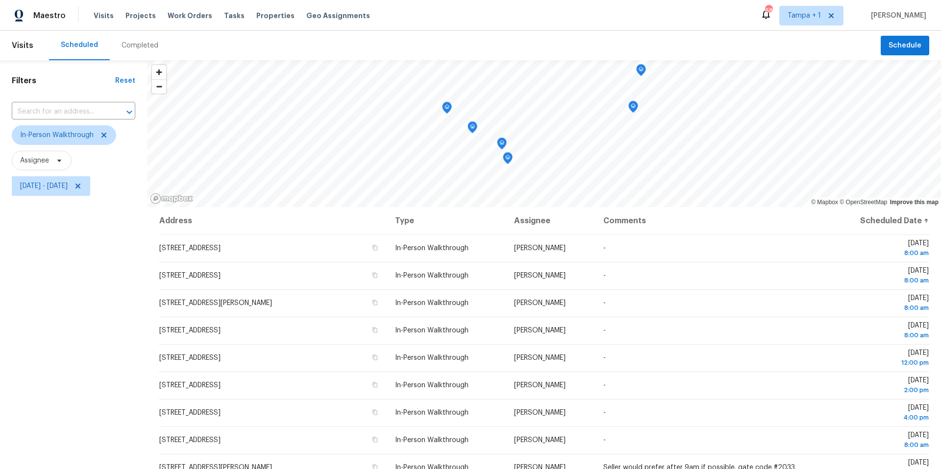
scroll to position [154, 0]
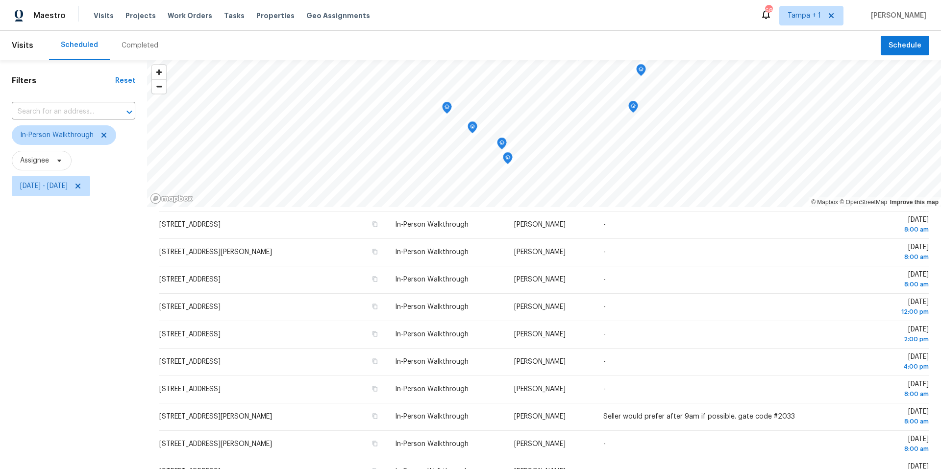
scroll to position [51, 0]
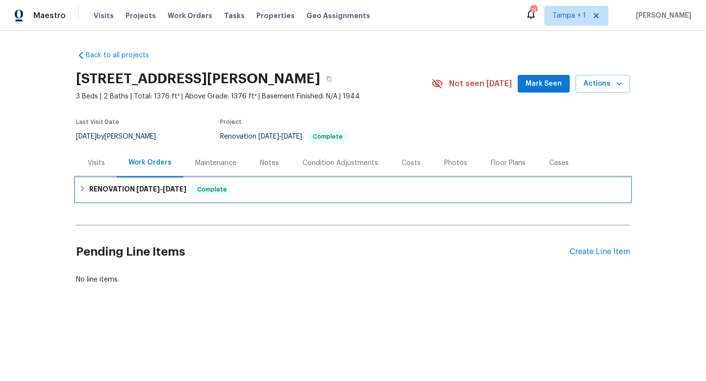
click at [82, 191] on icon at bounding box center [82, 188] width 7 height 7
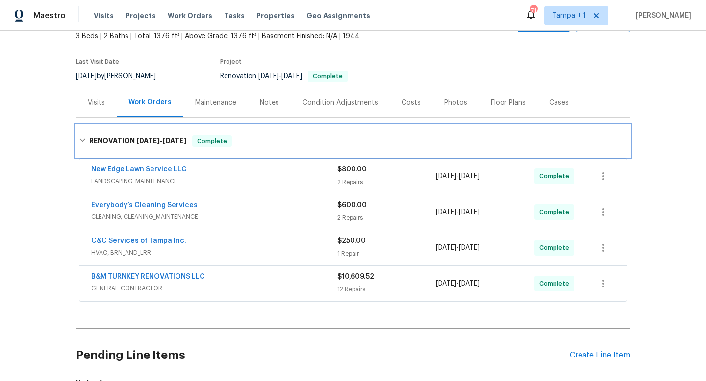
scroll to position [82, 0]
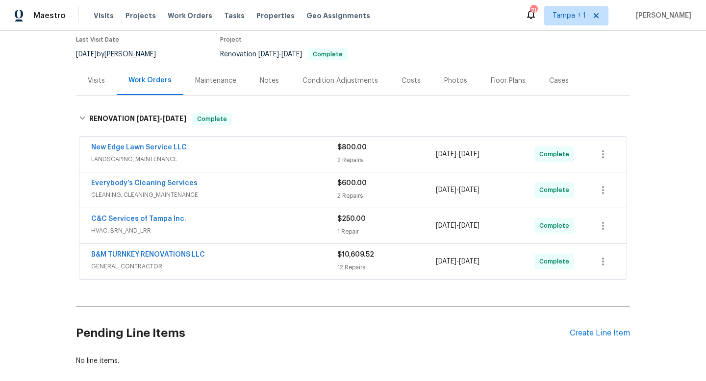
click at [307, 260] on div "B&M TURNKEY RENOVATIONS LLC" at bounding box center [214, 256] width 246 height 12
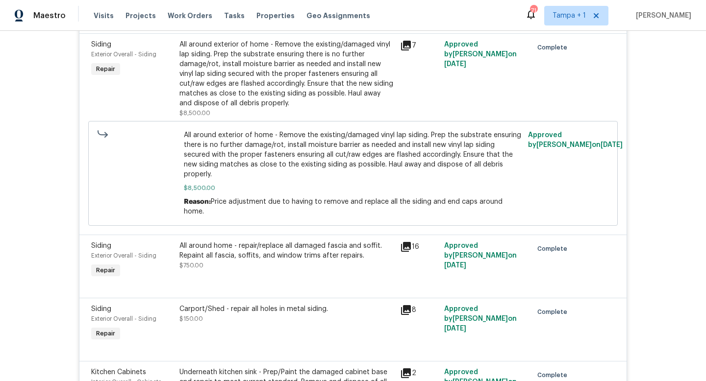
scroll to position [649, 0]
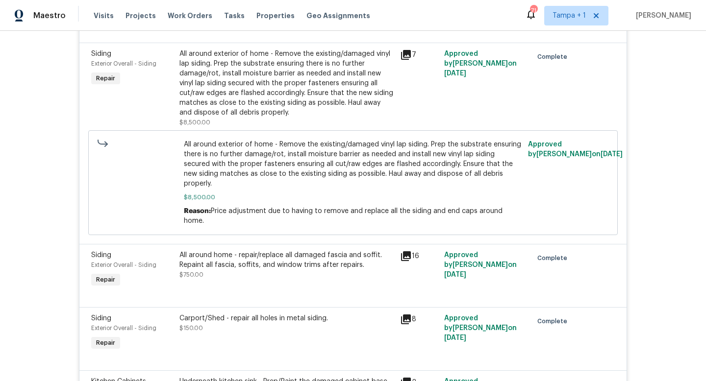
click at [349, 87] on div "All around exterior of home - Remove the existing/damaged vinyl lap siding. Pre…" at bounding box center [286, 83] width 215 height 69
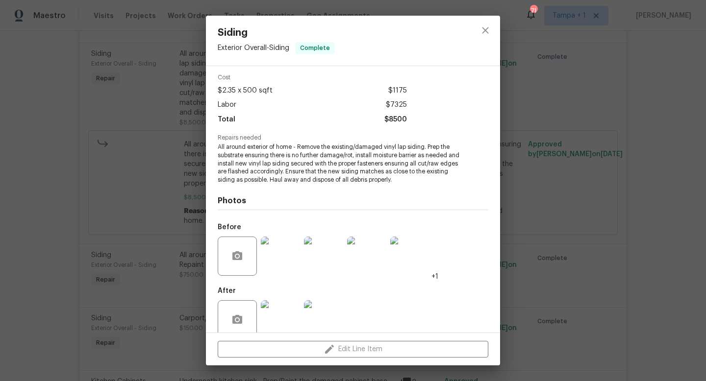
scroll to position [54, 0]
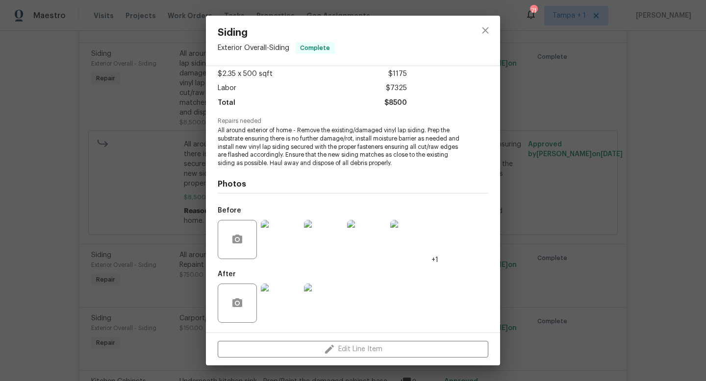
click at [287, 290] on img at bounding box center [280, 303] width 39 height 39
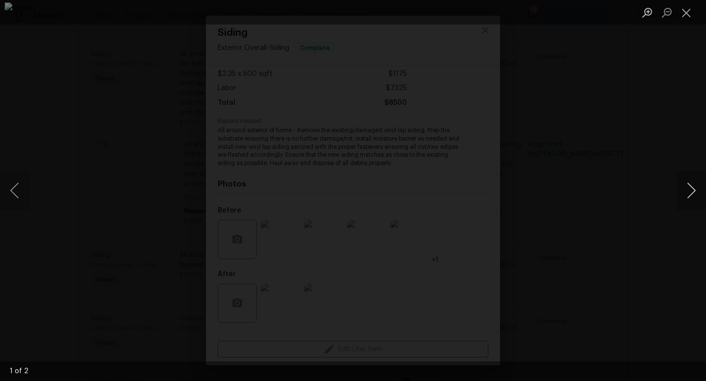
click at [688, 193] on button "Next image" at bounding box center [690, 190] width 29 height 39
click at [670, 155] on div "Lightbox" at bounding box center [353, 190] width 706 height 381
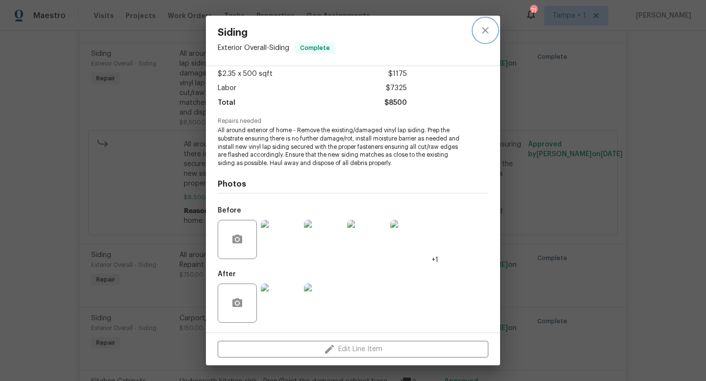
click at [488, 32] on icon "close" at bounding box center [485, 31] width 12 height 12
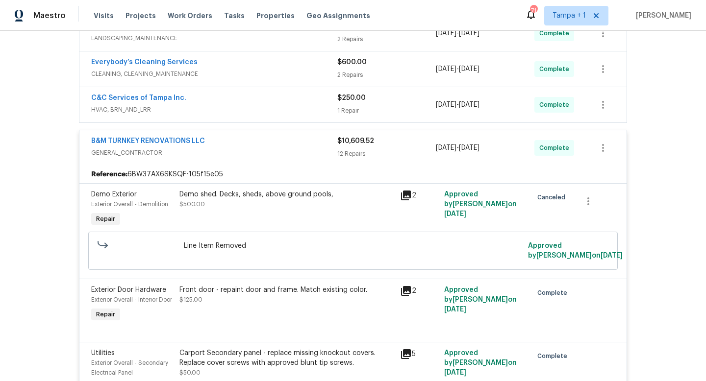
scroll to position [0, 0]
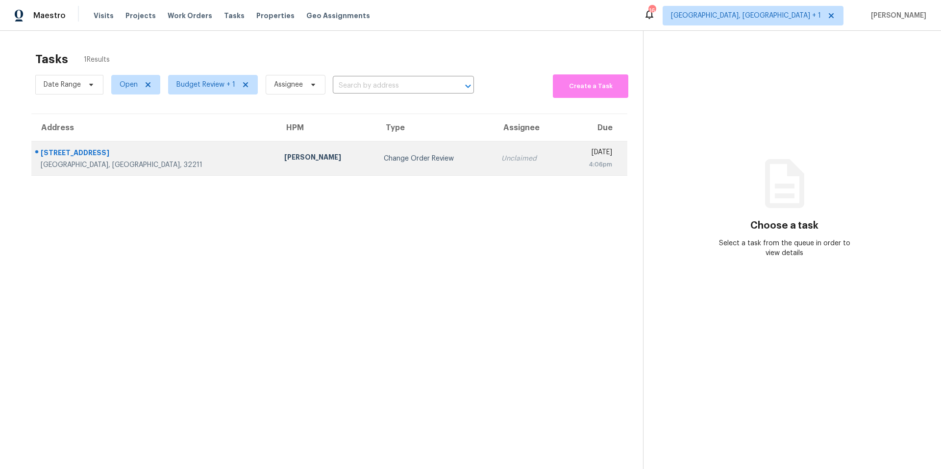
click at [384, 154] on div "Change Order Review" at bounding box center [435, 159] width 102 height 10
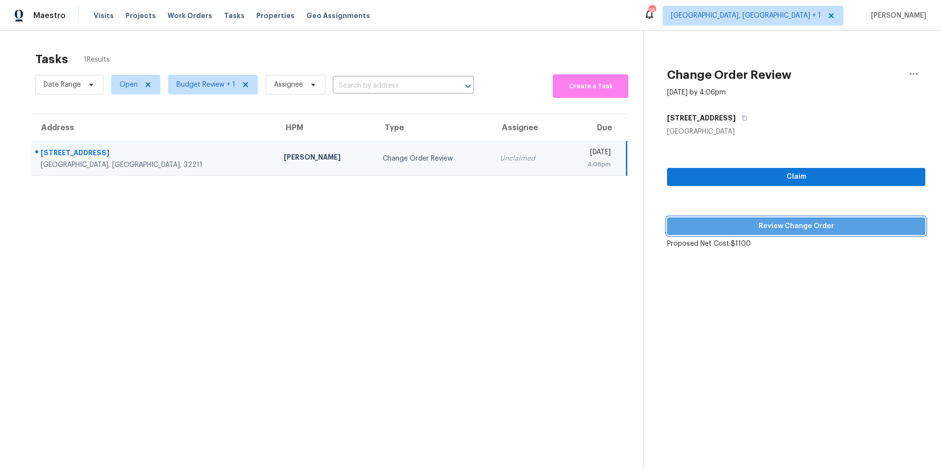
click at [806, 228] on span "Review Change Order" at bounding box center [796, 227] width 243 height 12
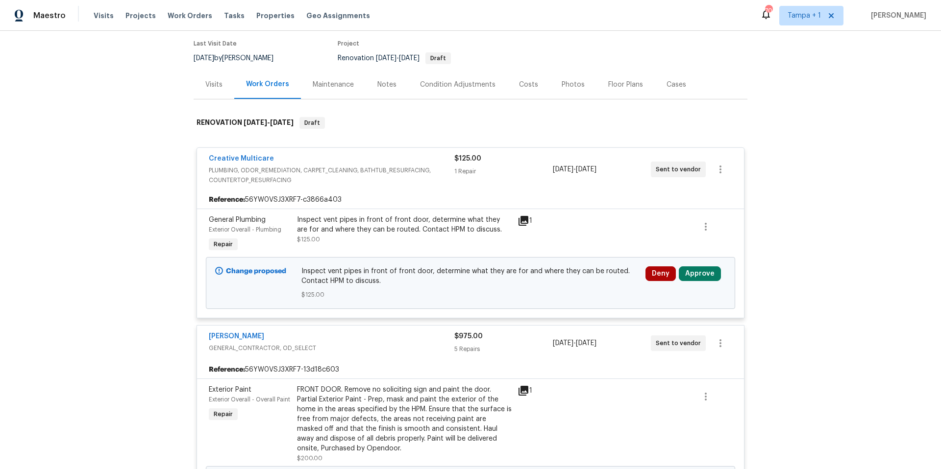
scroll to position [168, 0]
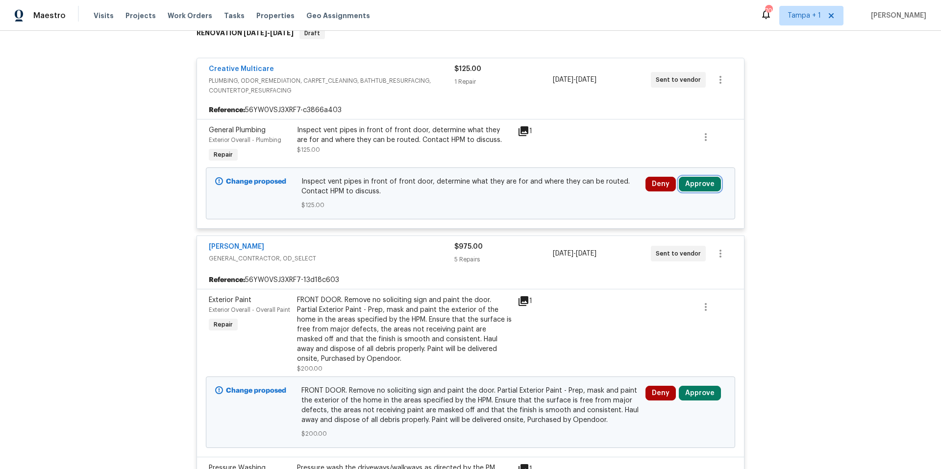
click at [697, 184] on button "Approve" at bounding box center [700, 184] width 42 height 15
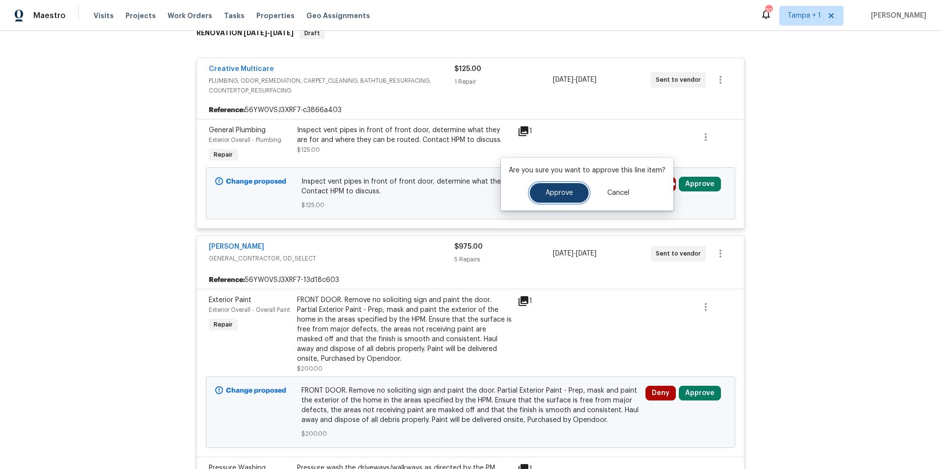
click at [575, 198] on button "Approve" at bounding box center [559, 193] width 59 height 20
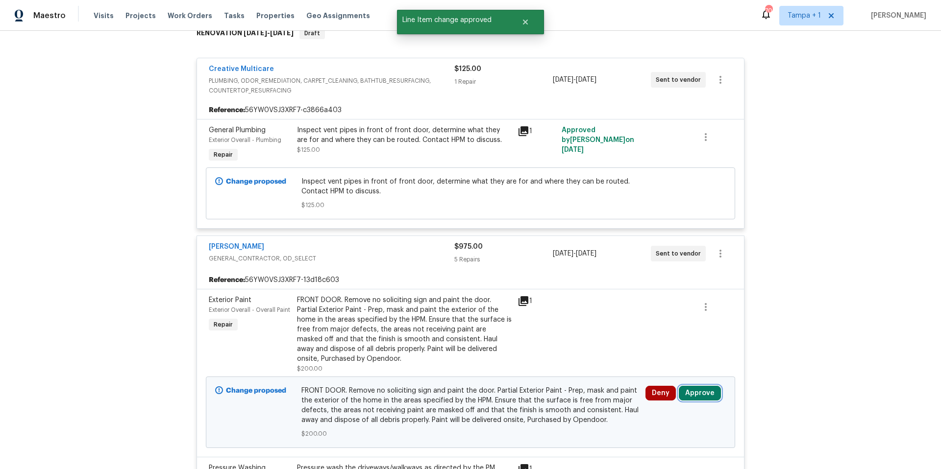
click at [694, 392] on button "Approve" at bounding box center [700, 393] width 42 height 15
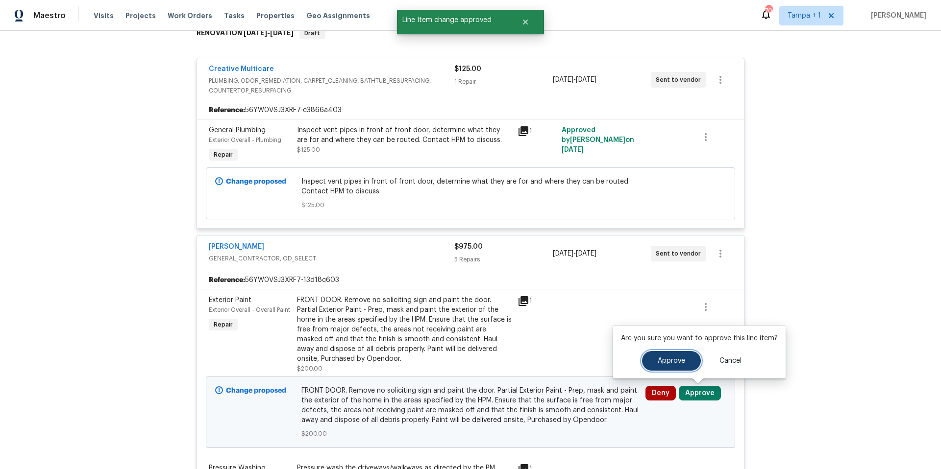
click at [663, 361] on span "Approve" at bounding box center [671, 361] width 27 height 7
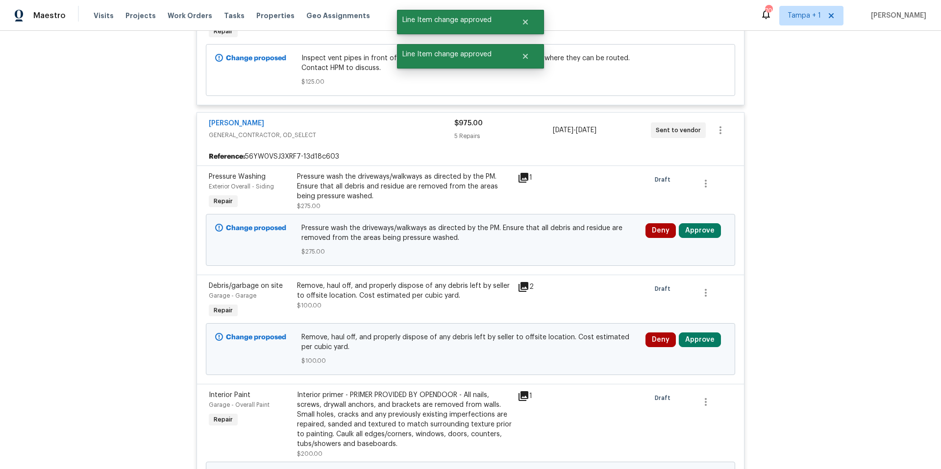
scroll to position [296, 0]
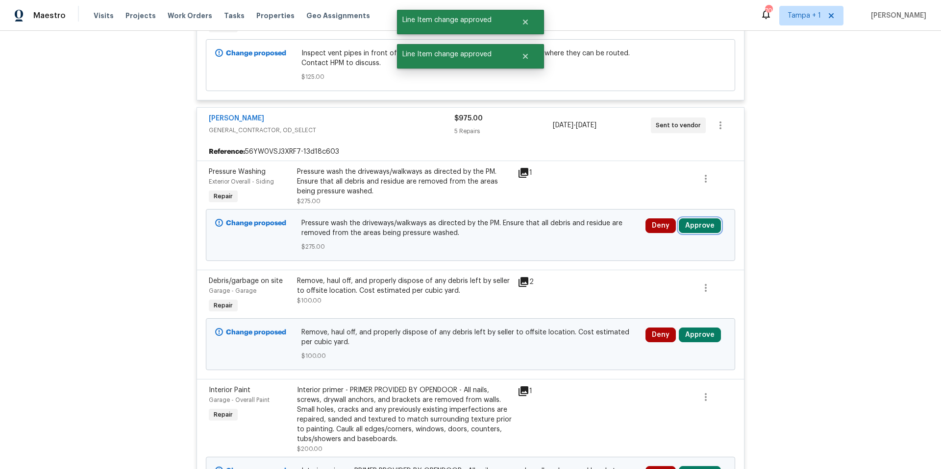
click at [694, 224] on button "Approve" at bounding box center [700, 226] width 42 height 15
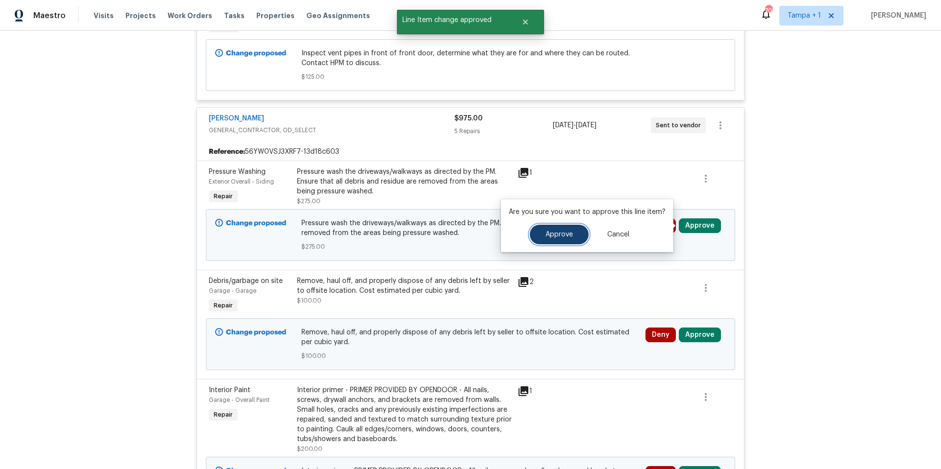
click at [565, 237] on span "Approve" at bounding box center [558, 234] width 27 height 7
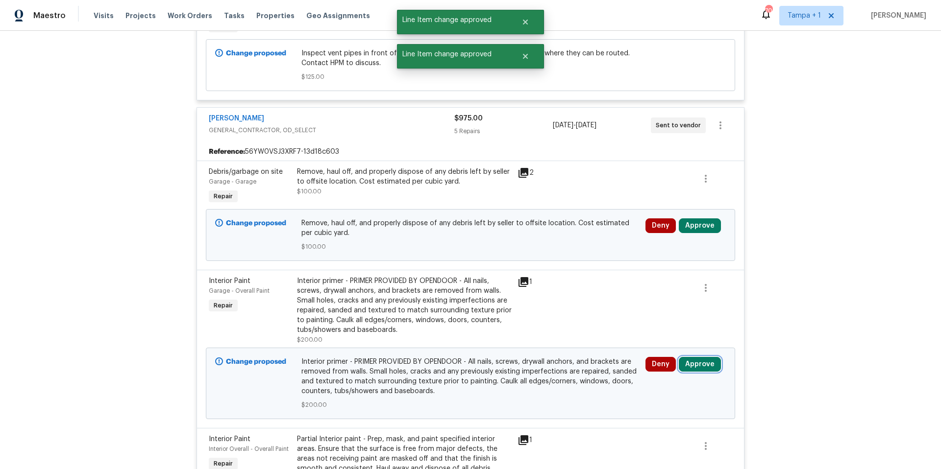
click at [697, 362] on button "Approve" at bounding box center [700, 364] width 42 height 15
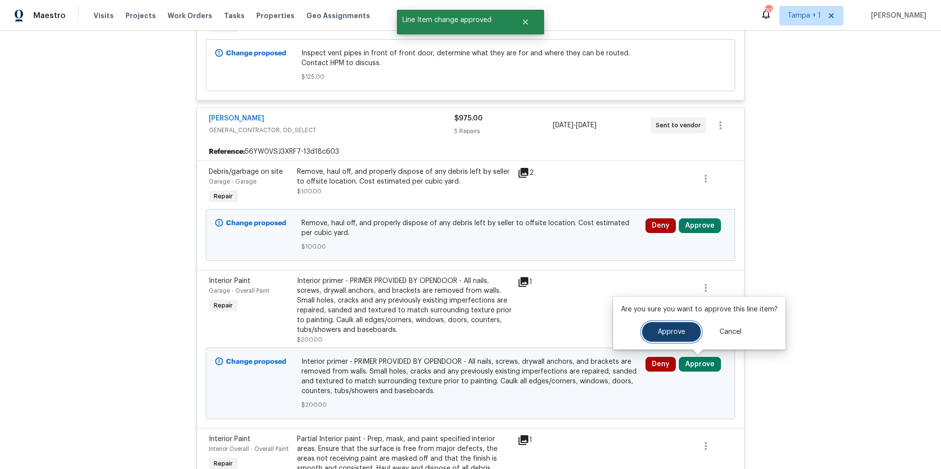
click at [660, 333] on span "Approve" at bounding box center [671, 332] width 27 height 7
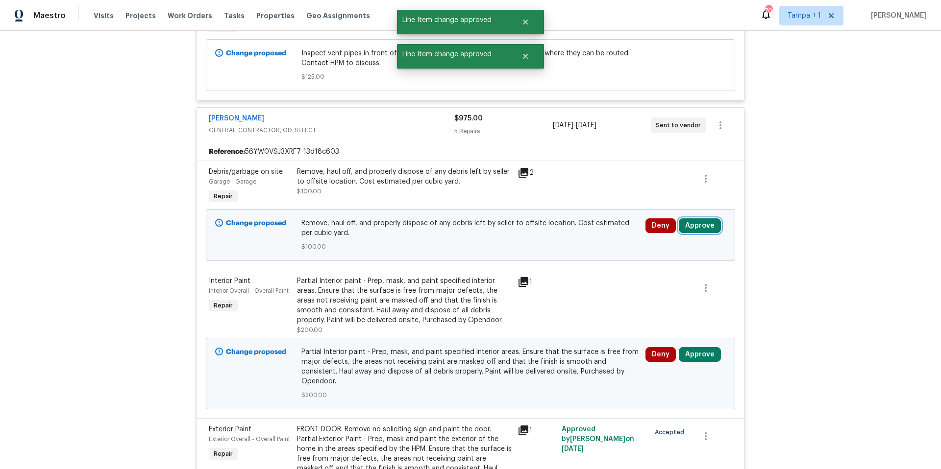
click at [700, 224] on button "Approve" at bounding box center [700, 226] width 42 height 15
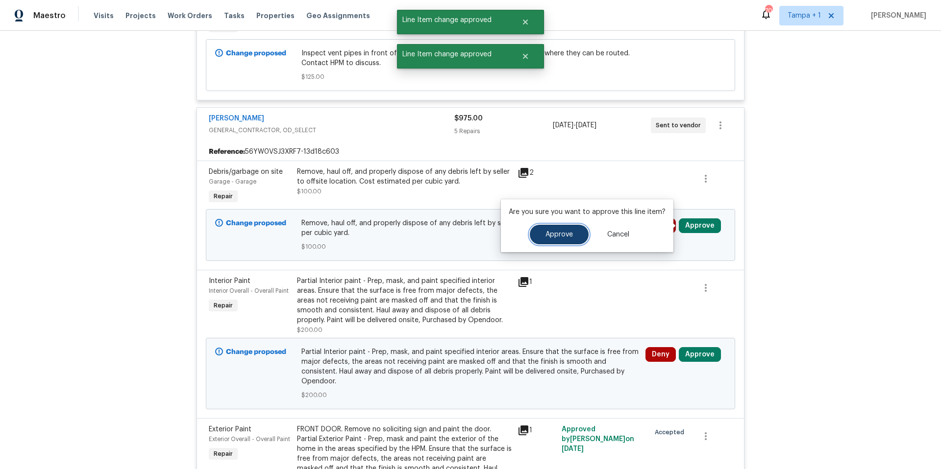
click at [562, 234] on span "Approve" at bounding box center [558, 234] width 27 height 7
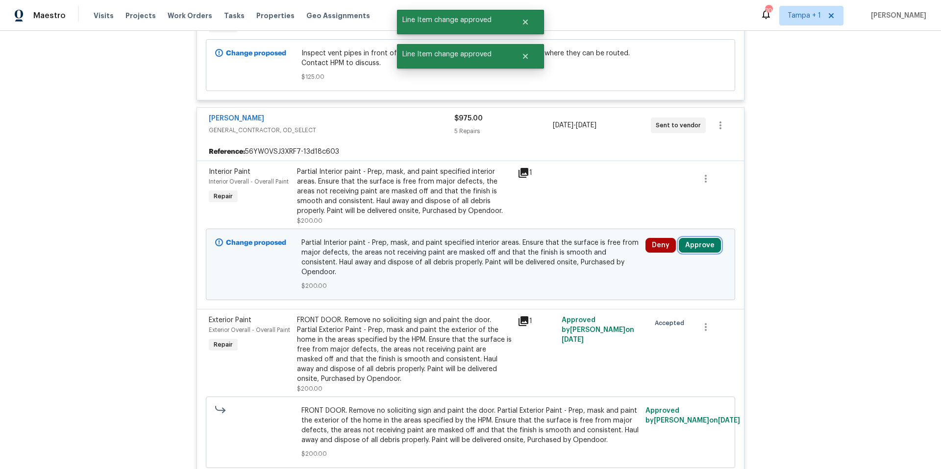
click at [699, 246] on button "Approve" at bounding box center [700, 245] width 42 height 15
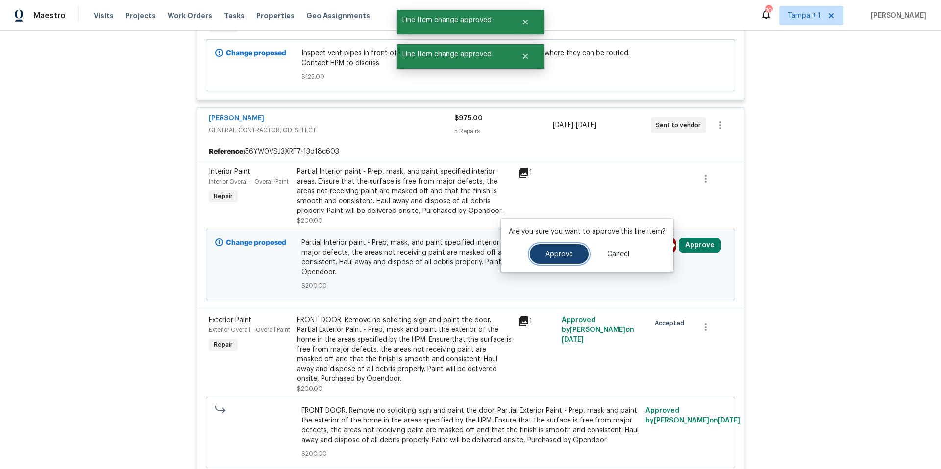
click at [557, 254] on span "Approve" at bounding box center [558, 254] width 27 height 7
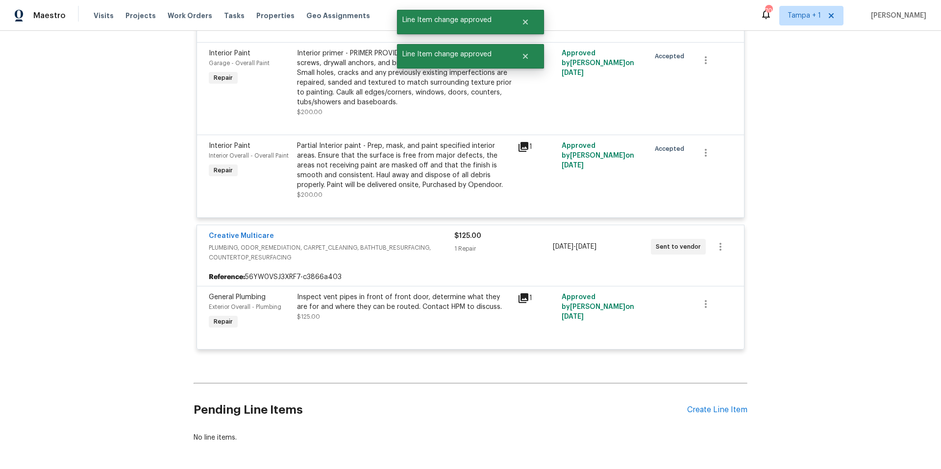
scroll to position [506, 0]
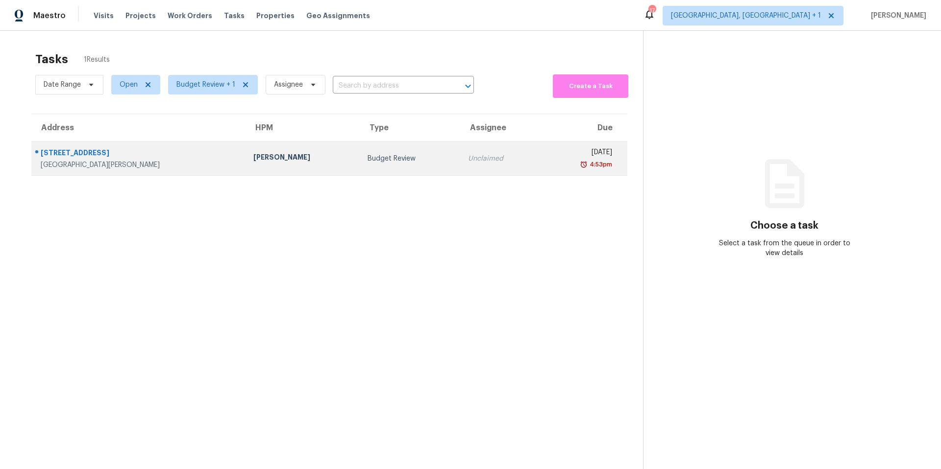
click at [460, 153] on td "Unclaimed" at bounding box center [500, 159] width 80 height 34
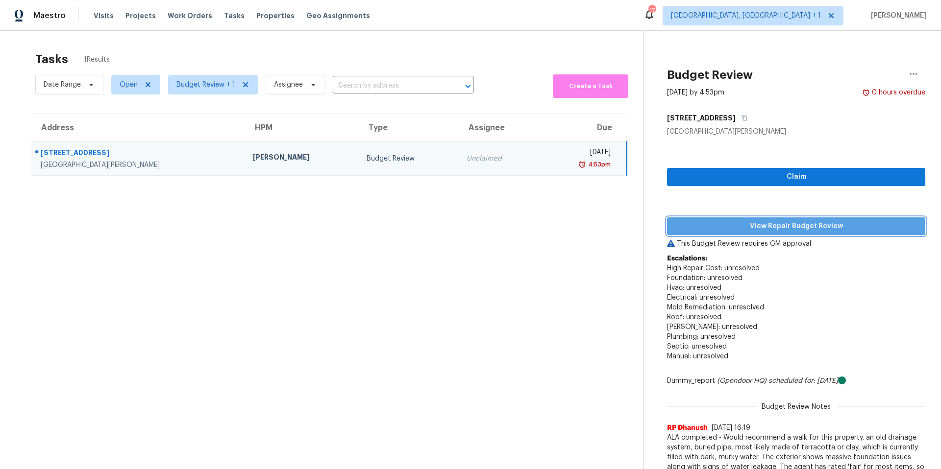
click at [792, 230] on span "View Repair Budget Review" at bounding box center [796, 227] width 243 height 12
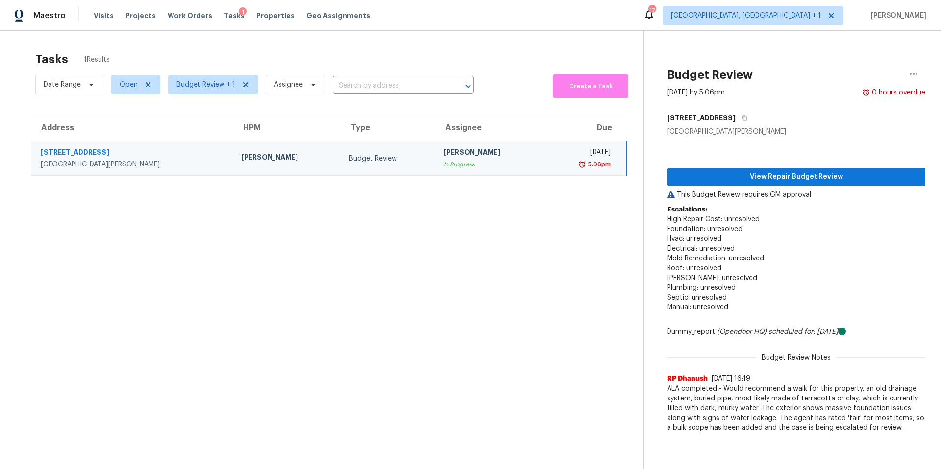
click at [486, 154] on td "[PERSON_NAME] In Progress" at bounding box center [490, 159] width 108 height 34
click at [786, 172] on span "View Repair Budget Review" at bounding box center [796, 177] width 243 height 12
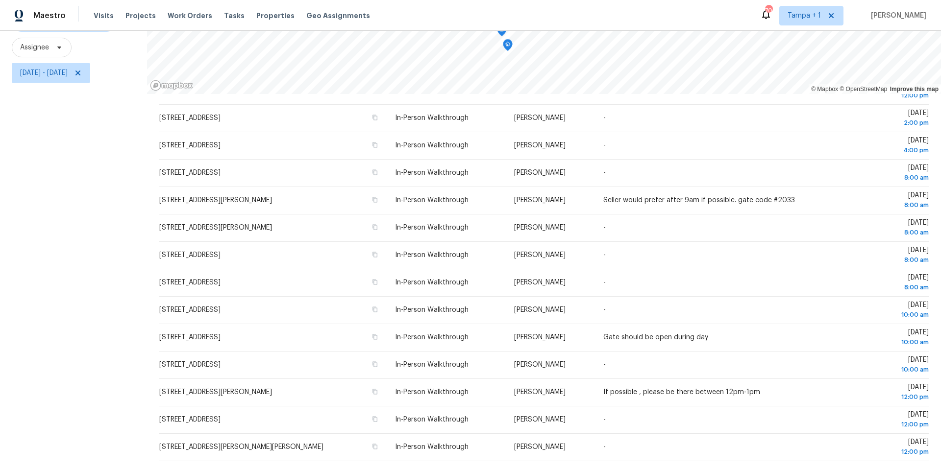
scroll to position [154, 0]
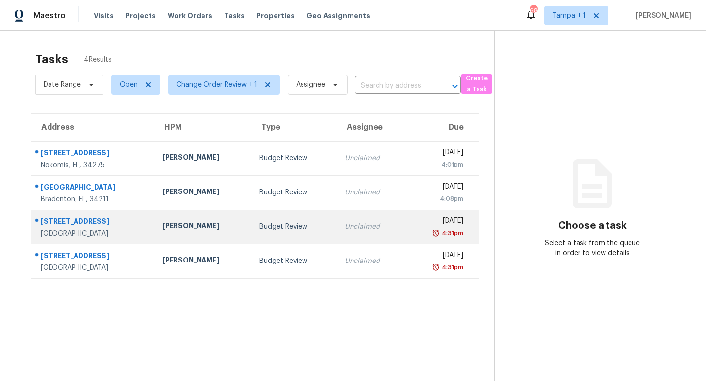
click at [204, 227] on div "Mat Smith" at bounding box center [202, 227] width 81 height 12
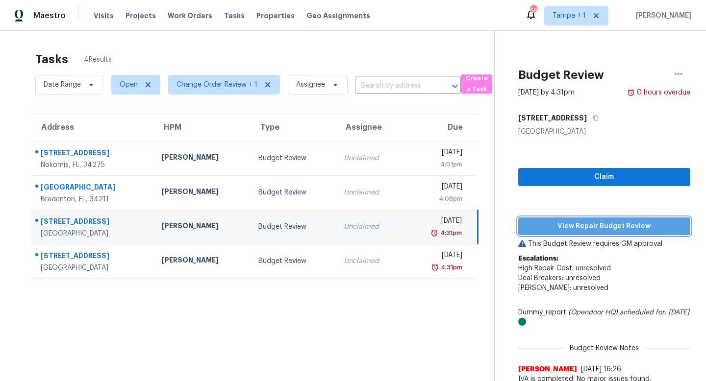
click at [613, 227] on span "View Repair Budget Review" at bounding box center [604, 227] width 156 height 12
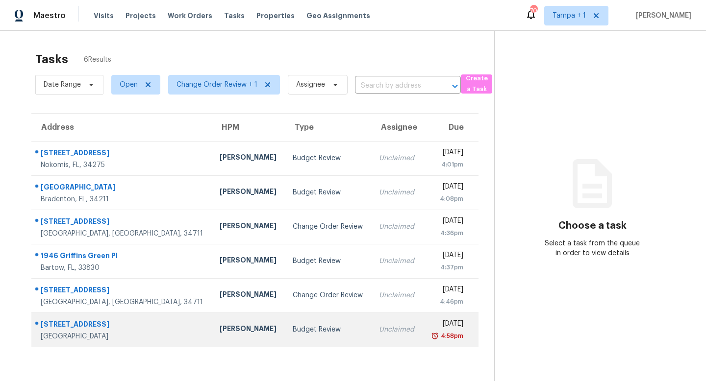
click at [379, 334] on div "Unclaimed" at bounding box center [397, 330] width 36 height 10
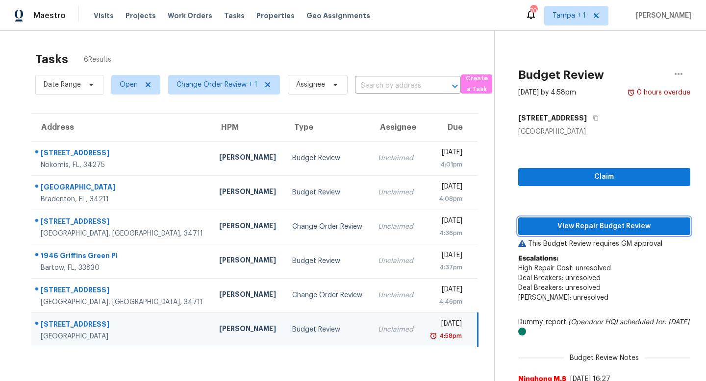
click at [600, 227] on span "View Repair Budget Review" at bounding box center [604, 227] width 156 height 12
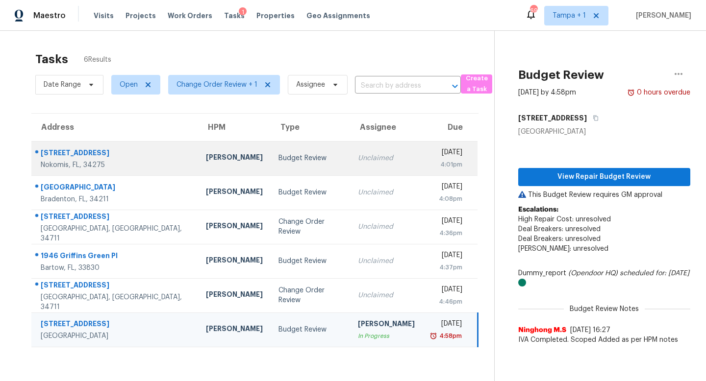
click at [350, 158] on td "Unclaimed" at bounding box center [386, 158] width 73 height 34
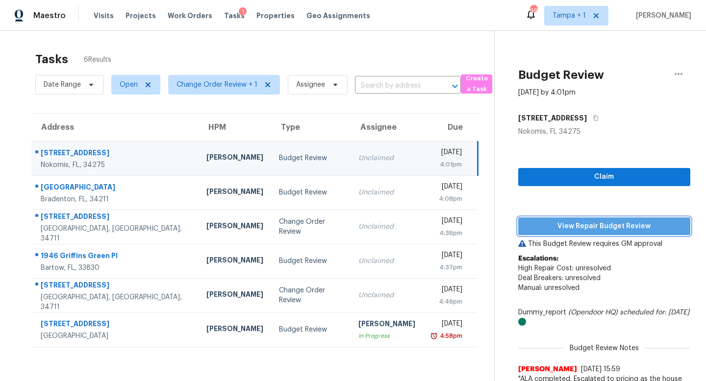
click at [590, 222] on span "View Repair Budget Review" at bounding box center [604, 227] width 156 height 12
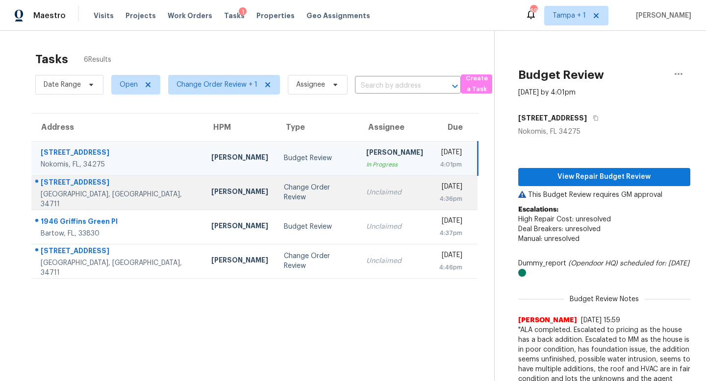
click at [287, 190] on div "Change Order Review" at bounding box center [317, 193] width 67 height 20
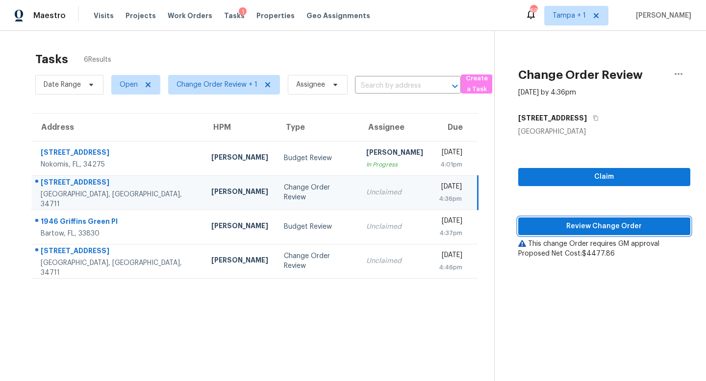
click at [606, 228] on span "Review Change Order" at bounding box center [604, 227] width 156 height 12
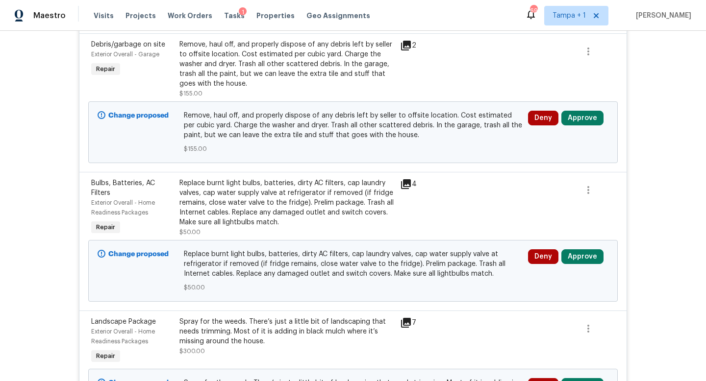
scroll to position [303, 0]
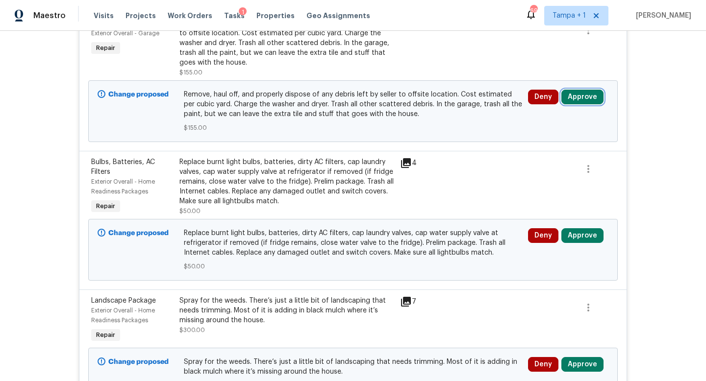
click at [586, 99] on button "Approve" at bounding box center [582, 97] width 42 height 15
click at [598, 94] on button "Approve" at bounding box center [582, 97] width 42 height 15
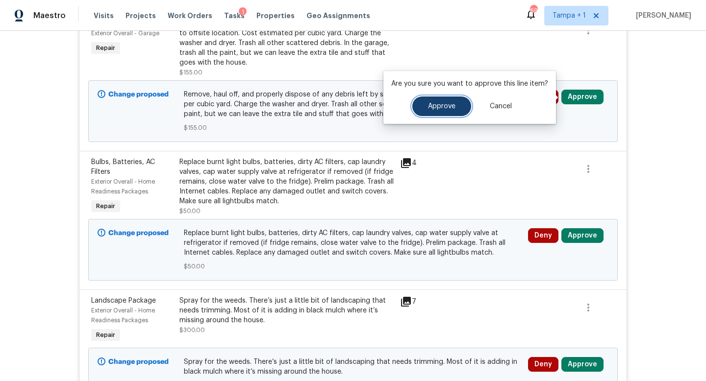
click at [444, 107] on span "Approve" at bounding box center [441, 106] width 27 height 7
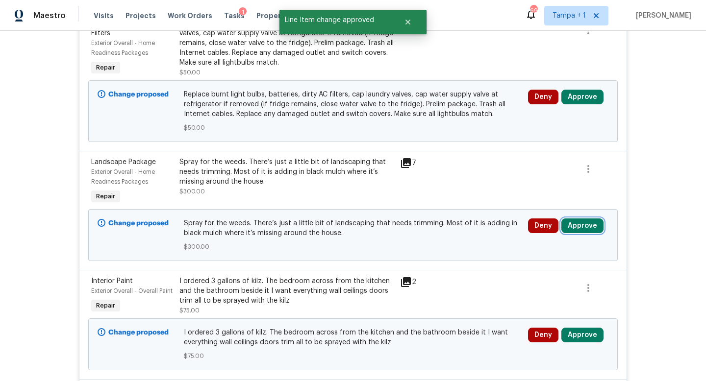
click at [581, 227] on button "Approve" at bounding box center [582, 226] width 42 height 15
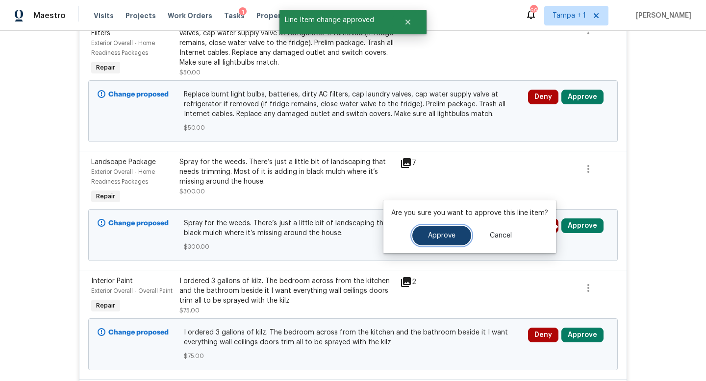
click at [452, 230] on button "Approve" at bounding box center [441, 236] width 59 height 20
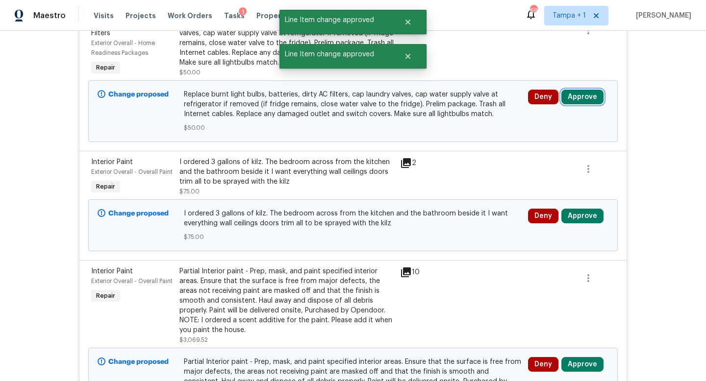
click at [585, 99] on button "Approve" at bounding box center [582, 97] width 42 height 15
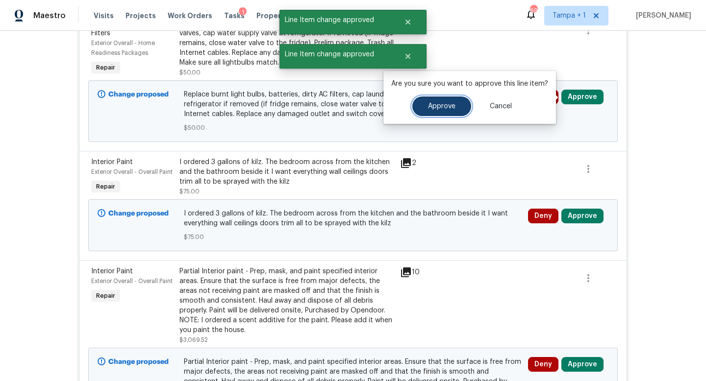
click at [458, 104] on button "Approve" at bounding box center [441, 107] width 59 height 20
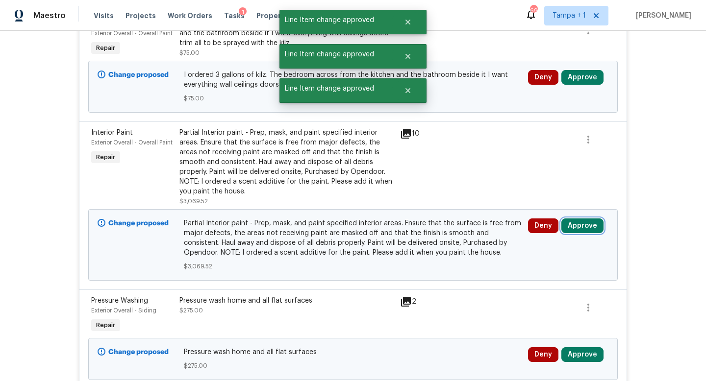
click at [580, 226] on button "Approve" at bounding box center [582, 226] width 42 height 15
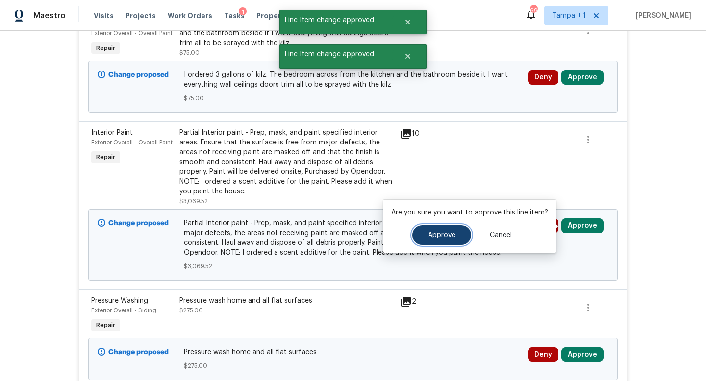
click at [438, 237] on span "Approve" at bounding box center [441, 235] width 27 height 7
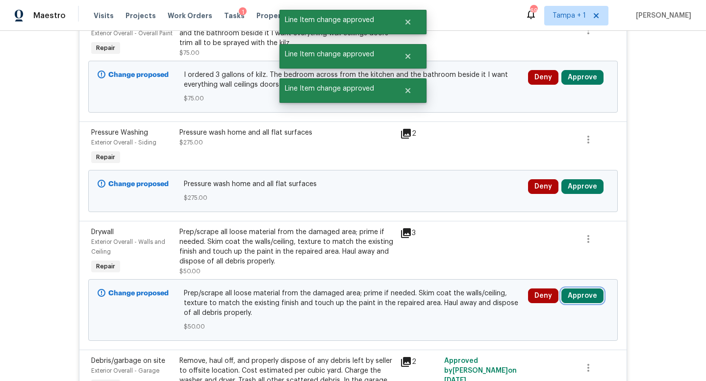
click at [580, 292] on button "Approve" at bounding box center [582, 296] width 42 height 15
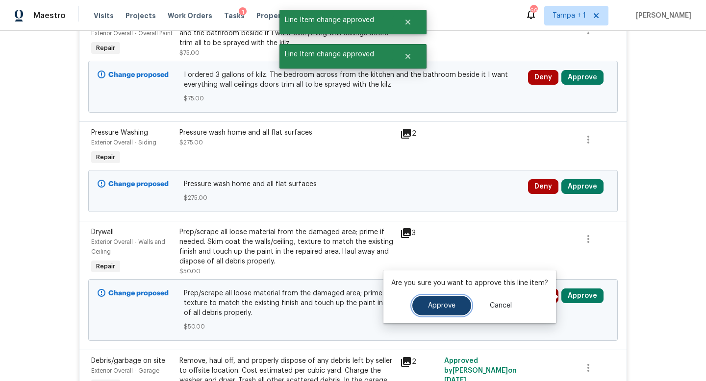
click at [448, 304] on span "Approve" at bounding box center [441, 305] width 27 height 7
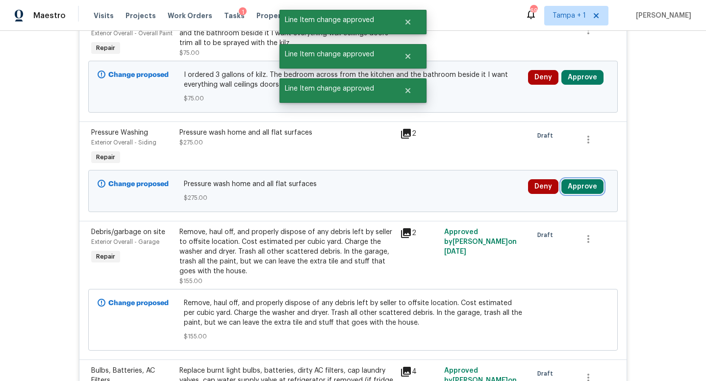
click at [581, 187] on button "Approve" at bounding box center [582, 186] width 42 height 15
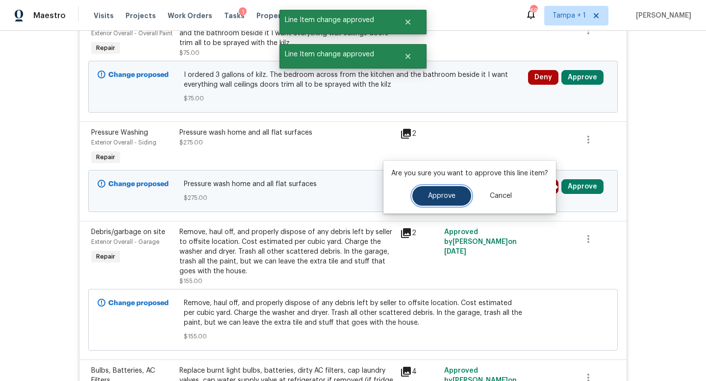
click at [452, 192] on button "Approve" at bounding box center [441, 196] width 59 height 20
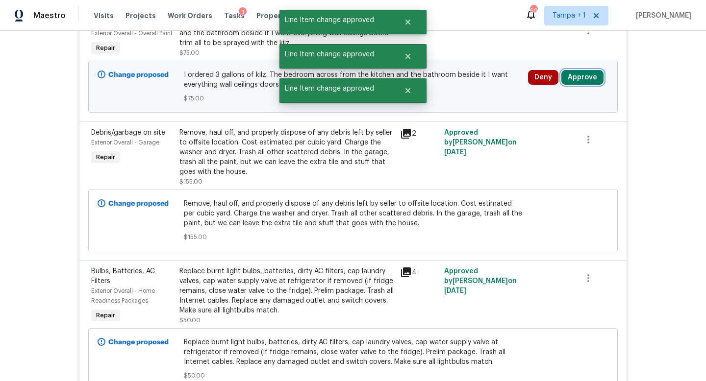
click at [581, 75] on button "Approve" at bounding box center [582, 77] width 42 height 15
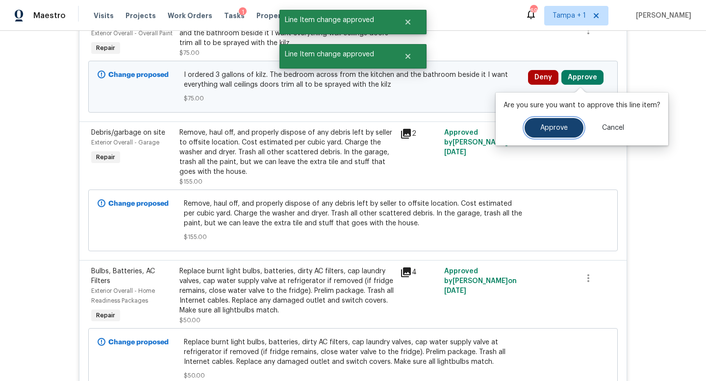
click at [549, 124] on span "Approve" at bounding box center [553, 127] width 27 height 7
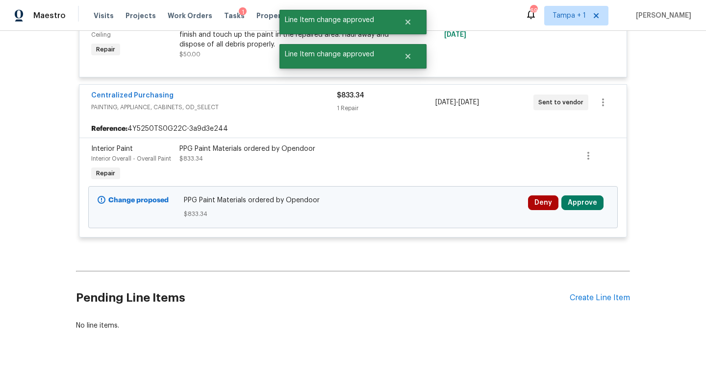
scroll to position [945, 0]
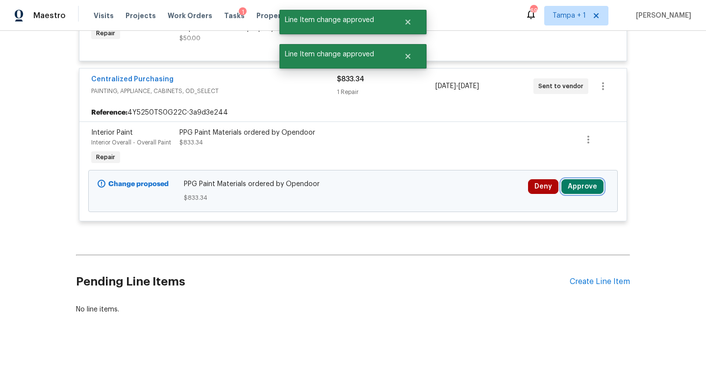
click at [584, 186] on button "Approve" at bounding box center [582, 186] width 42 height 15
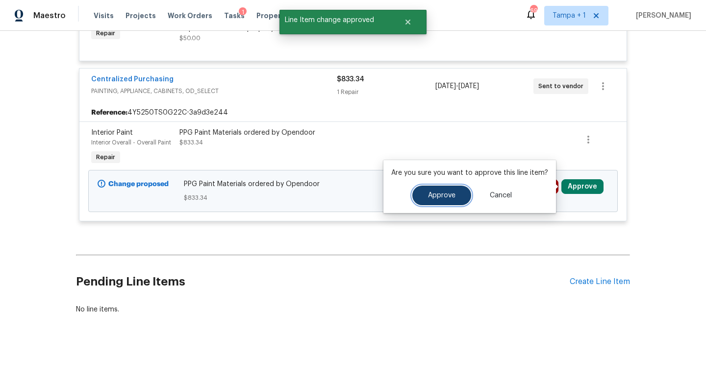
click at [442, 197] on span "Approve" at bounding box center [441, 195] width 27 height 7
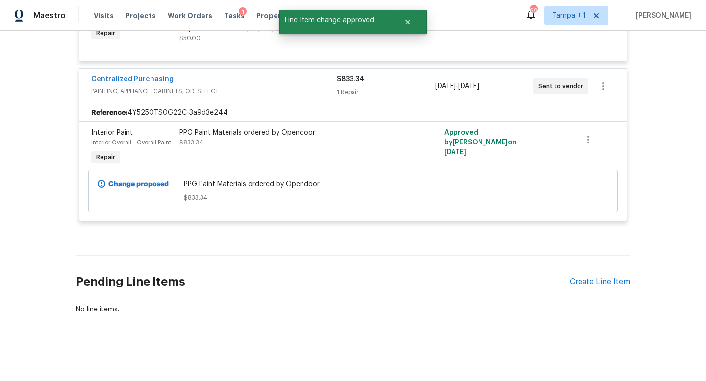
scroll to position [761, 0]
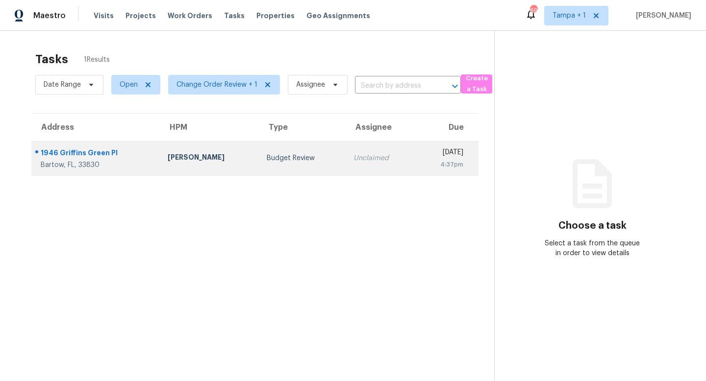
click at [259, 152] on td "Budget Review" at bounding box center [302, 158] width 87 height 34
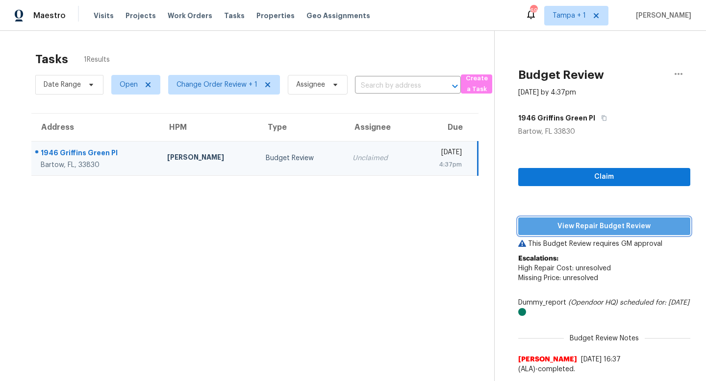
click at [598, 224] on span "View Repair Budget Review" at bounding box center [604, 227] width 156 height 12
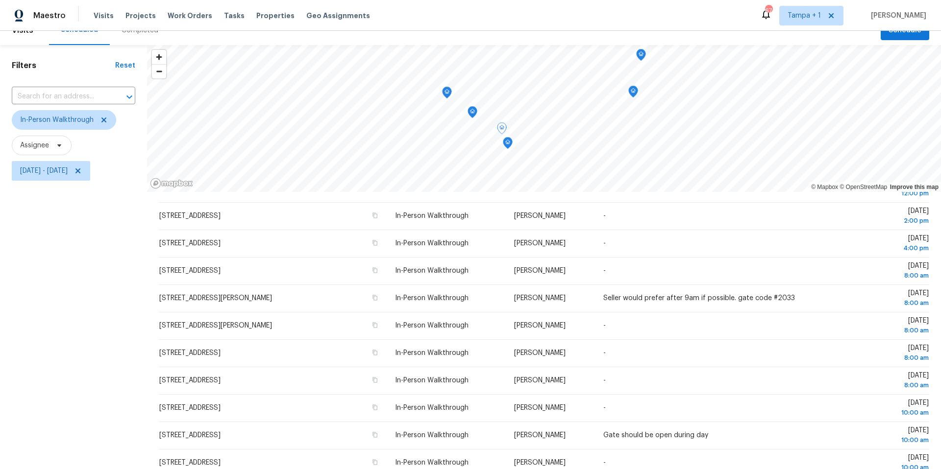
scroll to position [113, 0]
